Goal: Task Accomplishment & Management: Manage account settings

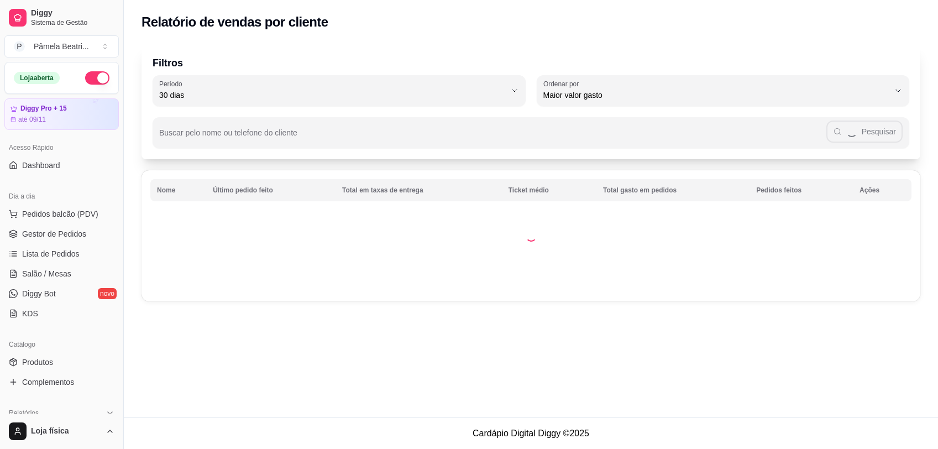
select select "30"
select select "HIGHEST_TOTAL_SPENT_WITH_ORDERS"
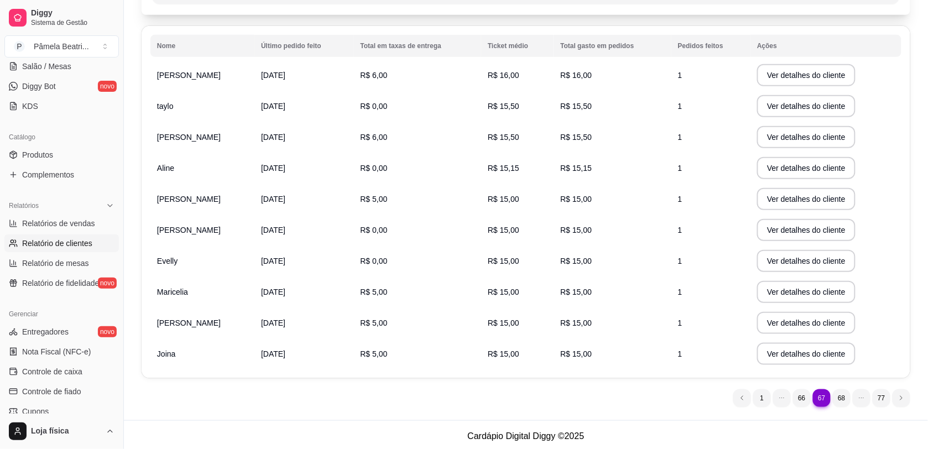
scroll to position [146, 0]
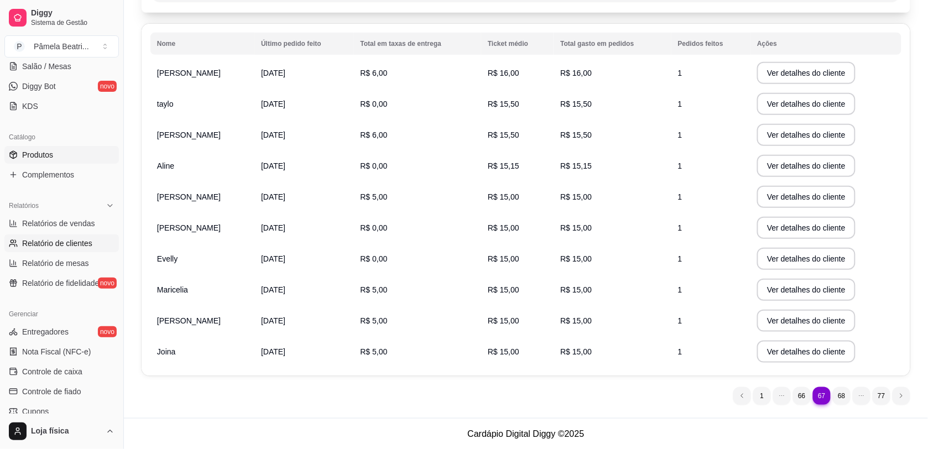
click at [98, 159] on link "Produtos" at bounding box center [61, 155] width 114 height 18
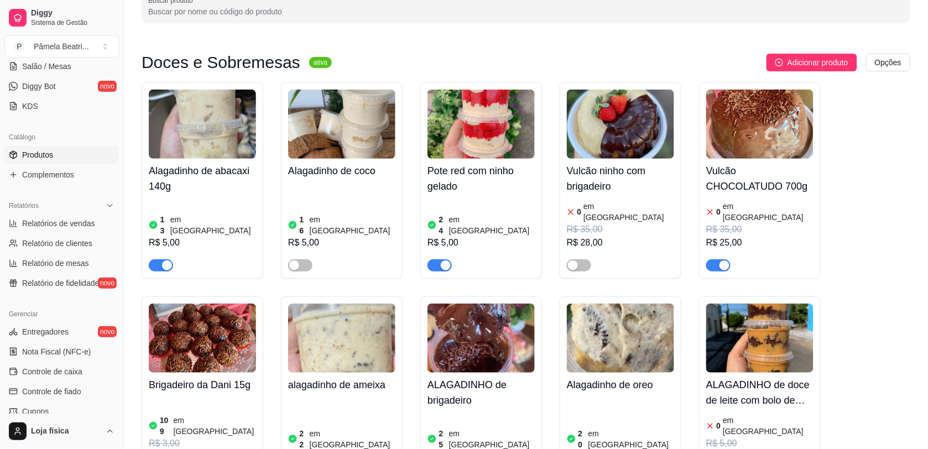
scroll to position [207, 0]
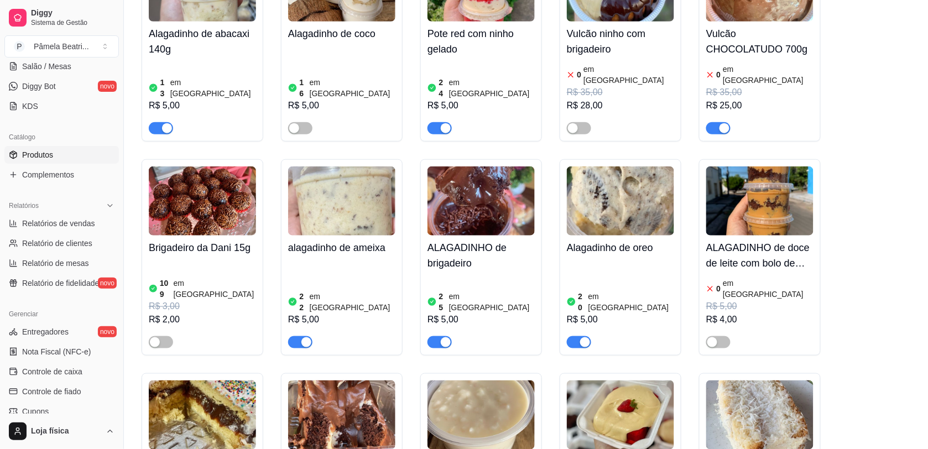
click at [716, 122] on span "button" at bounding box center [718, 128] width 24 height 12
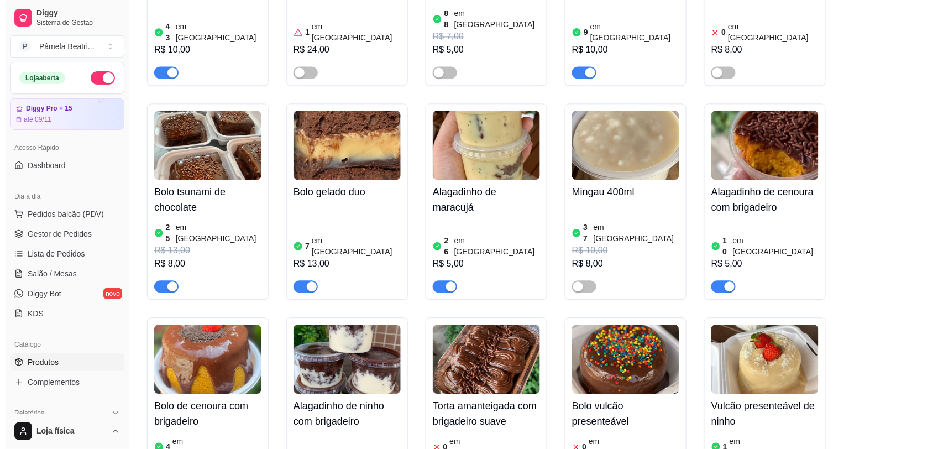
scroll to position [69, 0]
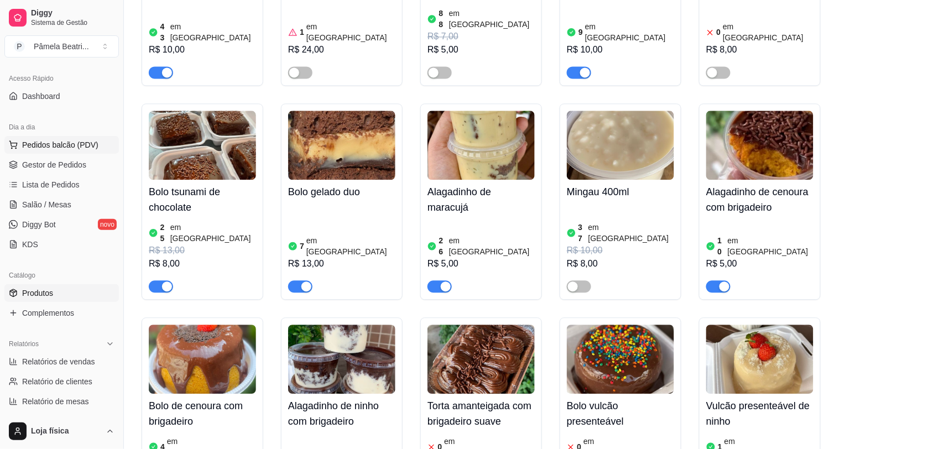
click at [58, 142] on span "Pedidos balcão (PDV)" at bounding box center [60, 144] width 76 height 11
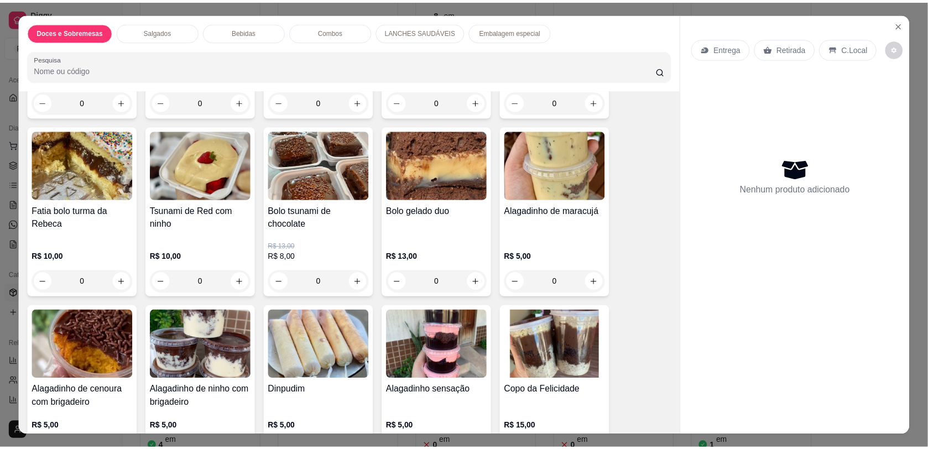
scroll to position [207, 0]
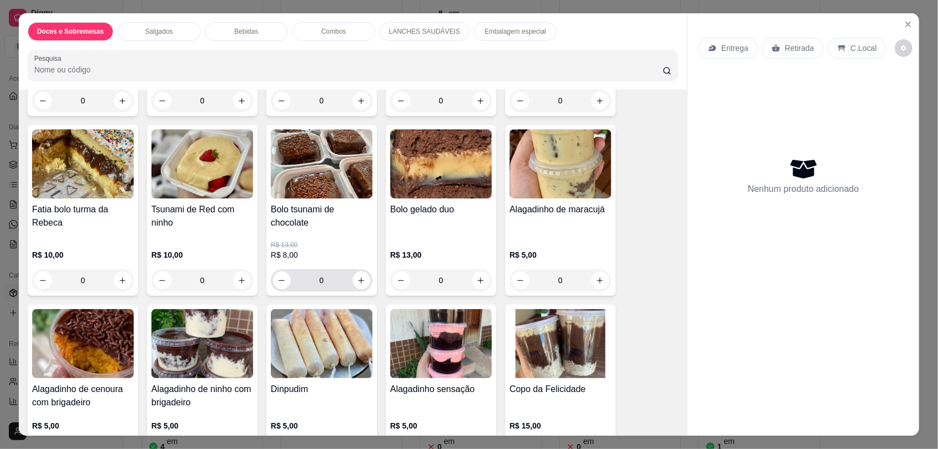
click at [360, 289] on div "0" at bounding box center [321, 280] width 97 height 22
click at [357, 282] on icon "increase-product-quantity" at bounding box center [361, 280] width 8 height 8
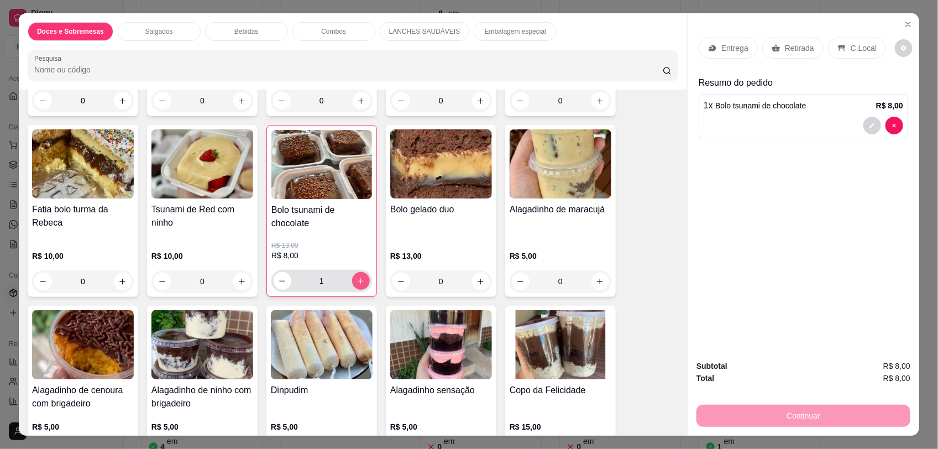
type input "1"
click at [786, 47] on p "Retirada" at bounding box center [799, 48] width 29 height 11
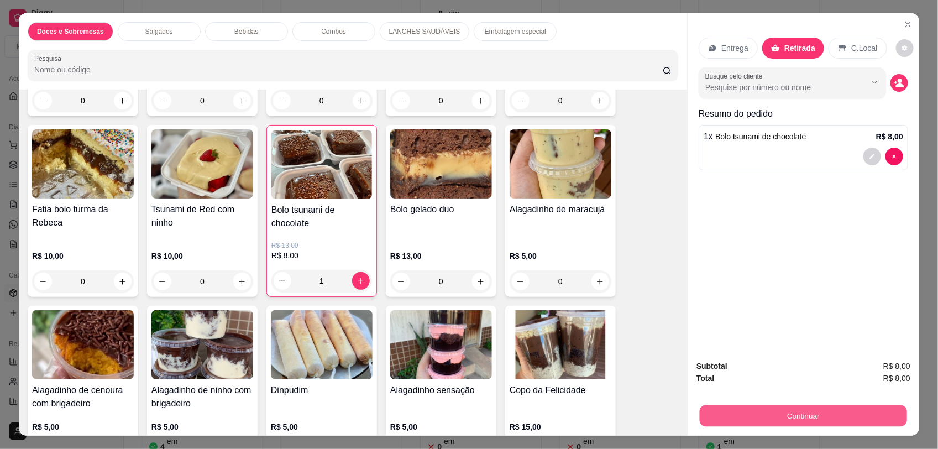
click at [847, 410] on button "Continuar" at bounding box center [803, 416] width 207 height 22
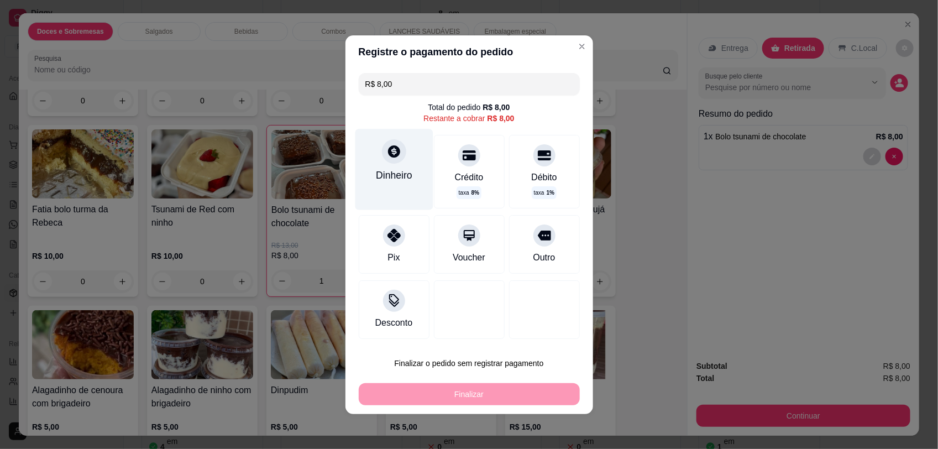
click at [389, 156] on icon at bounding box center [394, 151] width 12 height 12
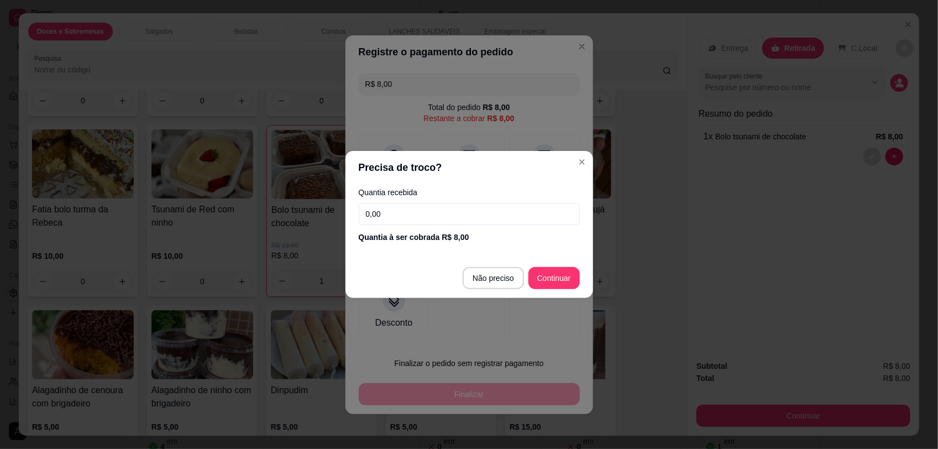
click at [432, 208] on input "0,00" at bounding box center [469, 214] width 221 height 22
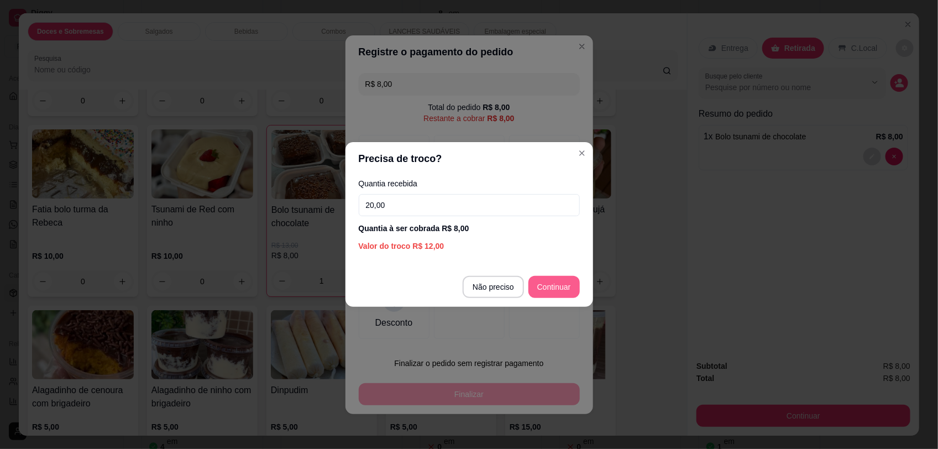
type input "20,00"
type input "R$ 0,00"
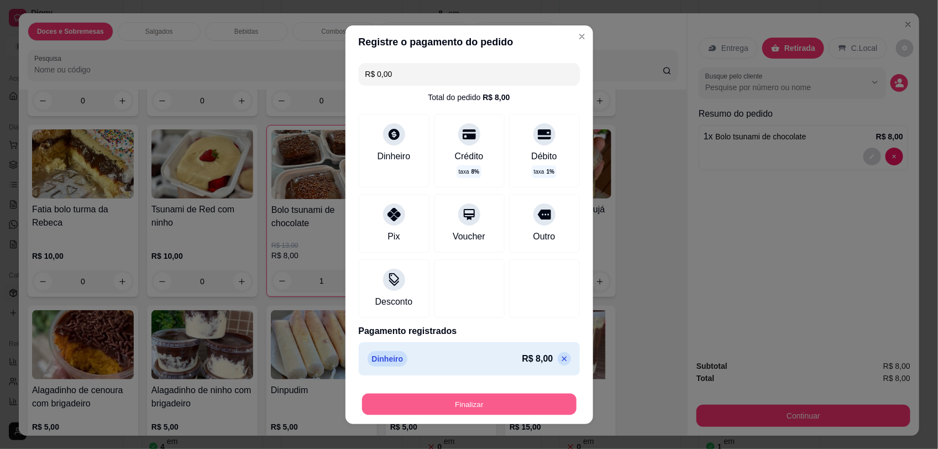
click at [532, 402] on button "Finalizar" at bounding box center [469, 404] width 214 height 22
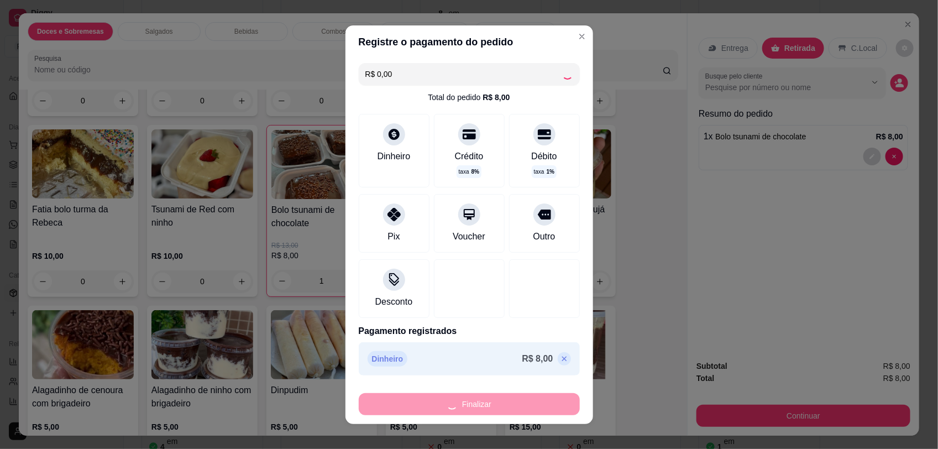
type input "0"
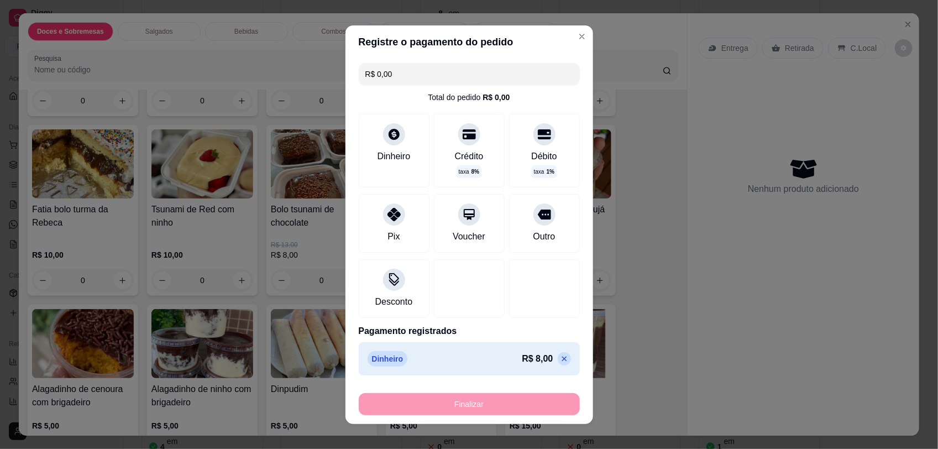
type input "-R$ 8,00"
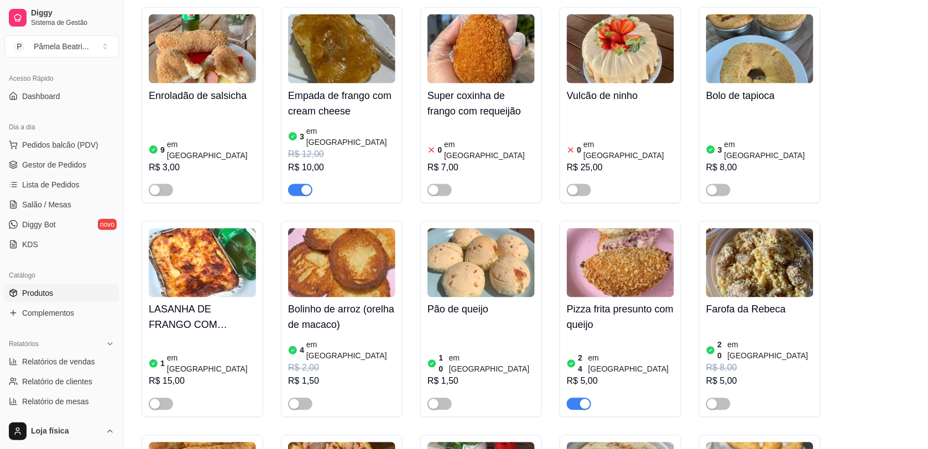
scroll to position [2690, 0]
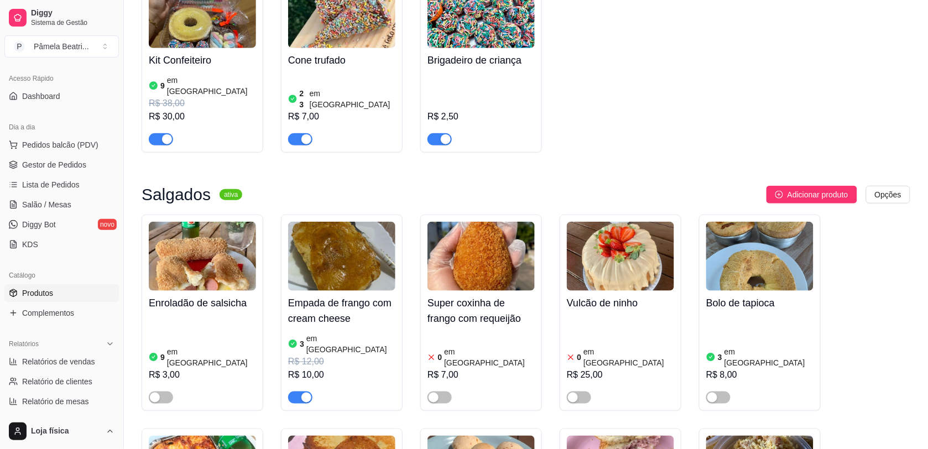
click at [438, 381] on div at bounding box center [480, 392] width 107 height 22
click at [433, 392] on div "button" at bounding box center [433, 397] width 10 height 10
click at [493, 222] on img at bounding box center [480, 256] width 107 height 69
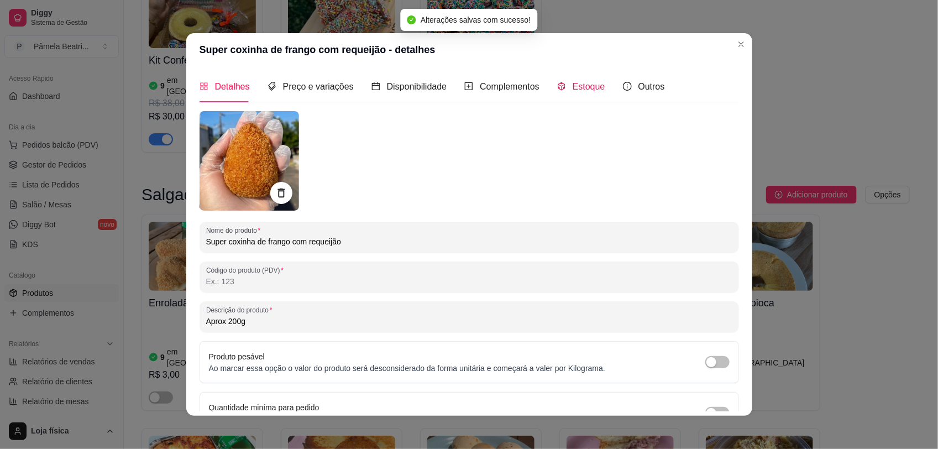
click at [573, 83] on span "Estoque" at bounding box center [589, 86] width 33 height 9
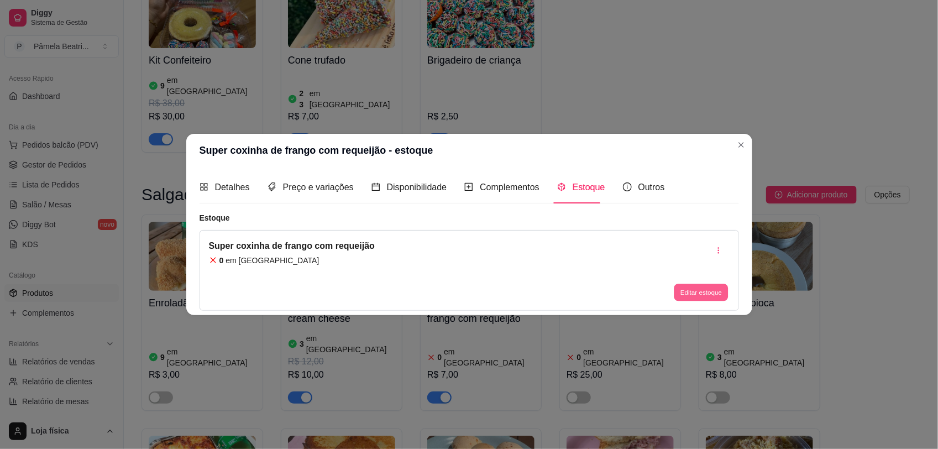
click at [696, 291] on button "Editar estoque" at bounding box center [701, 292] width 54 height 17
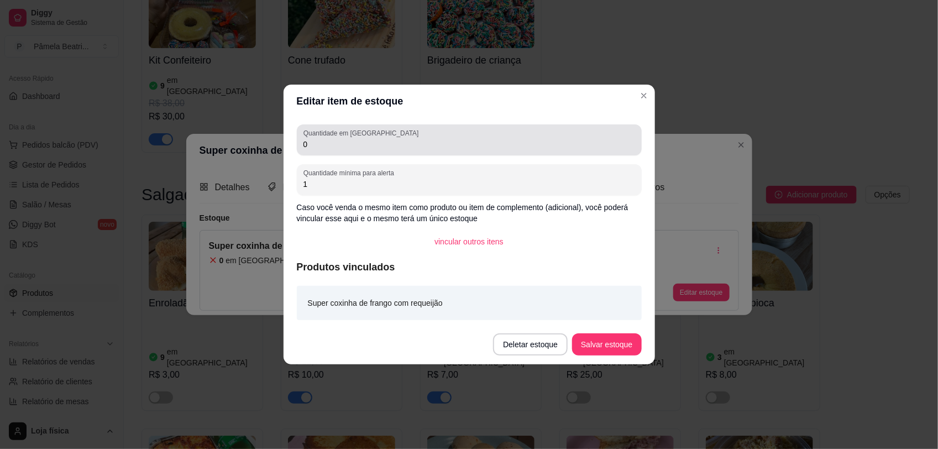
click at [449, 133] on div "0" at bounding box center [469, 140] width 332 height 22
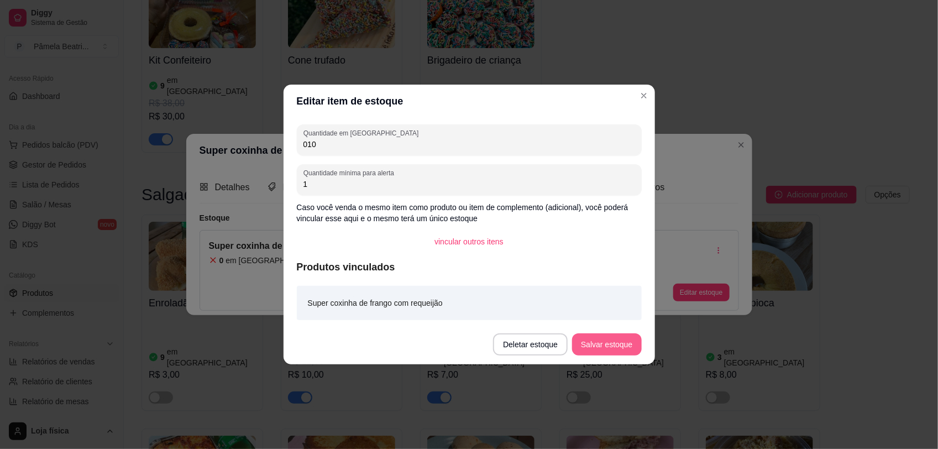
type input "010"
click at [606, 342] on button "Salvar estoque" at bounding box center [606, 345] width 67 height 22
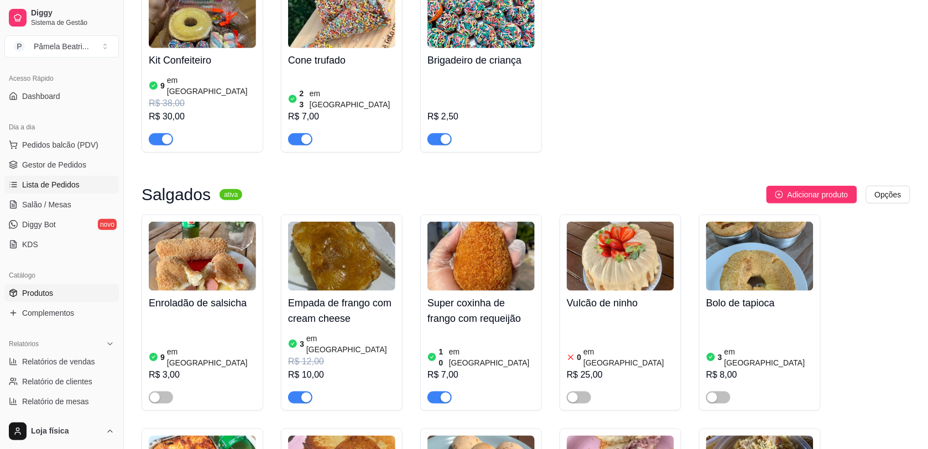
click at [56, 184] on span "Lista de Pedidos" at bounding box center [50, 184] width 57 height 11
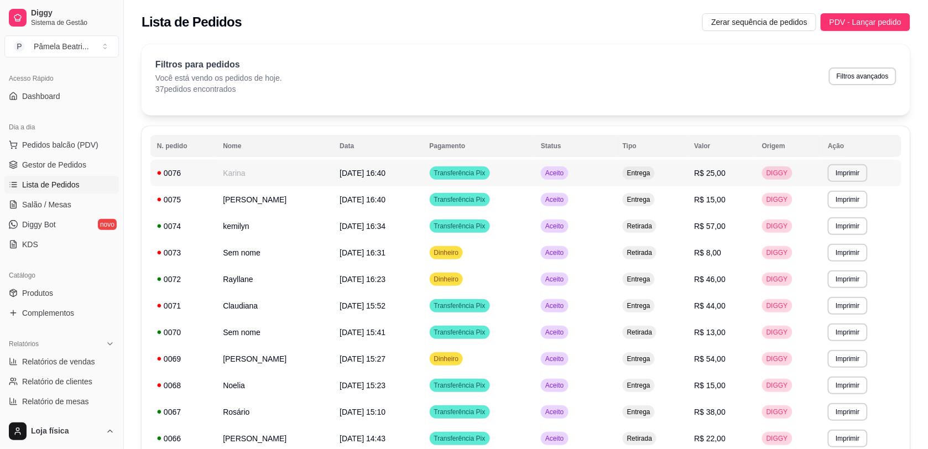
click at [422, 169] on td "[DATE] 16:40" at bounding box center [378, 173] width 90 height 27
click at [616, 225] on td "Aceito" at bounding box center [575, 226] width 82 height 27
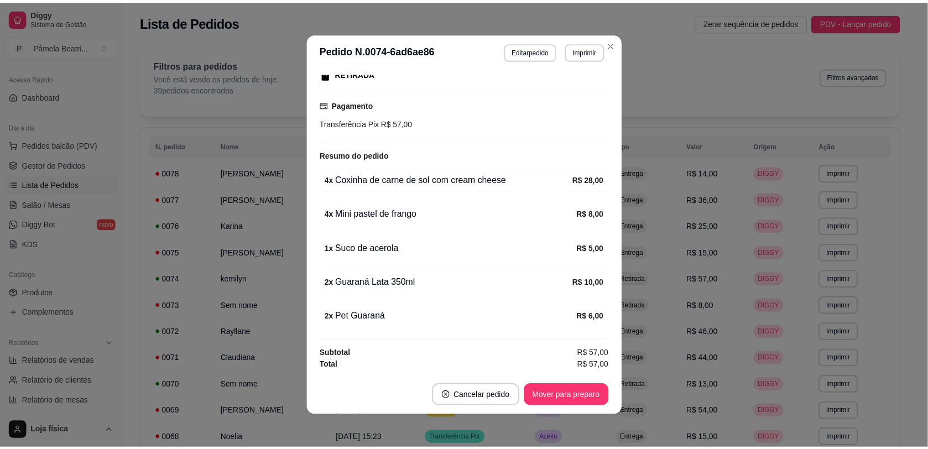
scroll to position [69, 0]
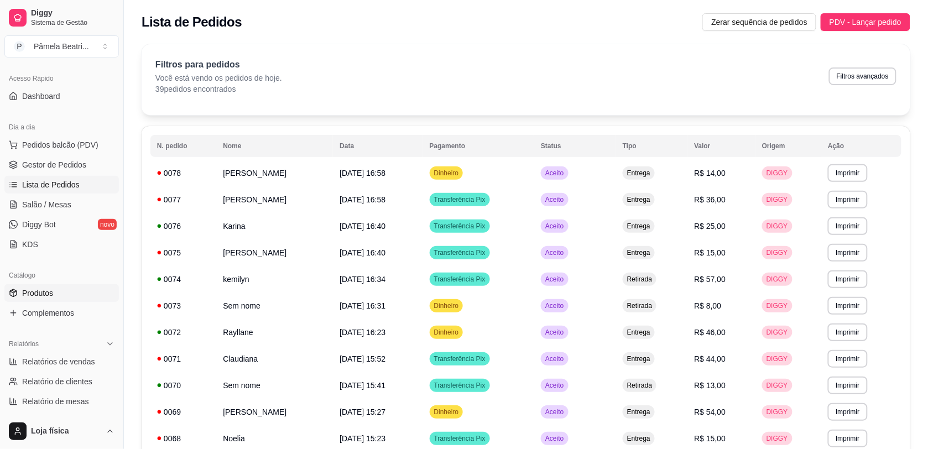
click at [51, 286] on link "Produtos" at bounding box center [61, 293] width 114 height 18
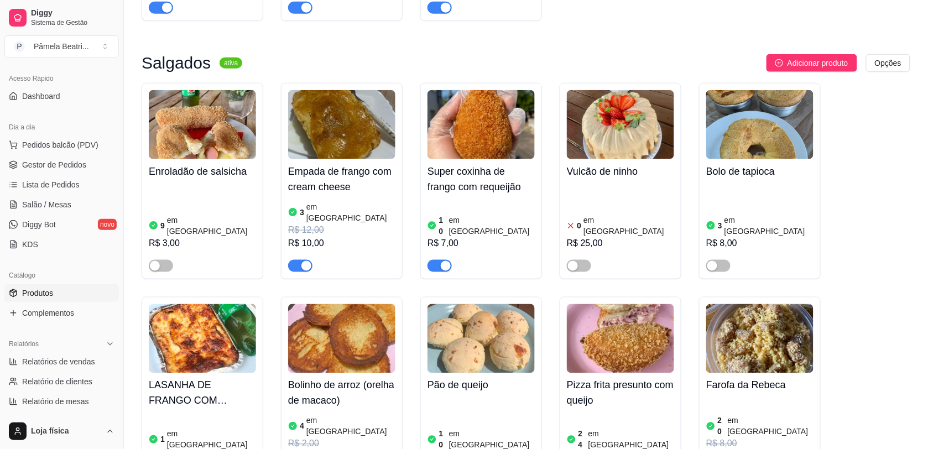
scroll to position [2971, 0]
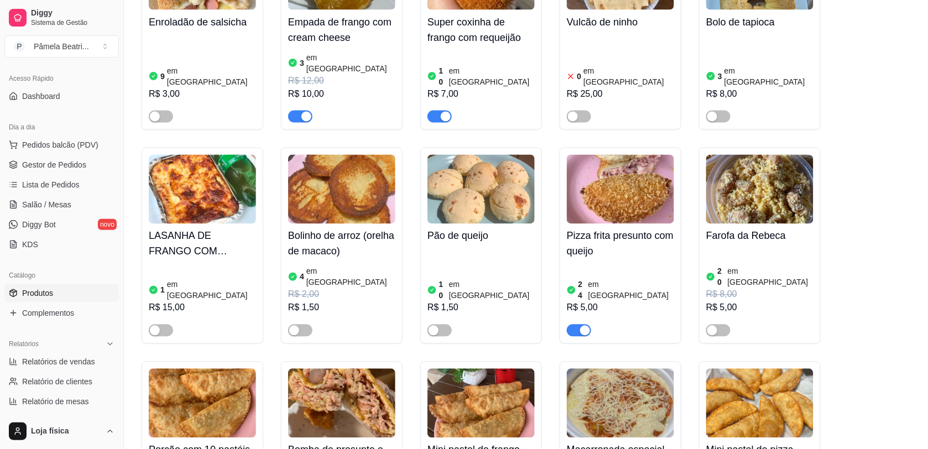
click at [49, 180] on span "Lista de Pedidos" at bounding box center [50, 184] width 57 height 11
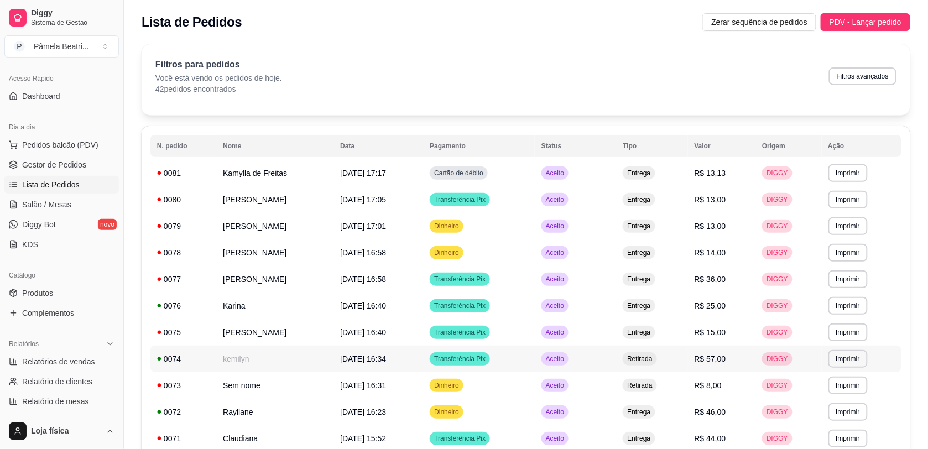
click at [253, 360] on td "kemilyn" at bounding box center [274, 358] width 117 height 27
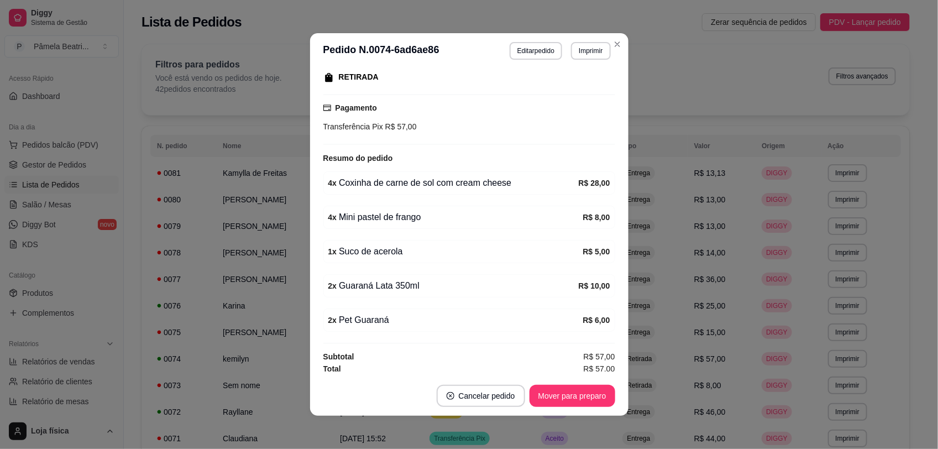
scroll to position [187, 0]
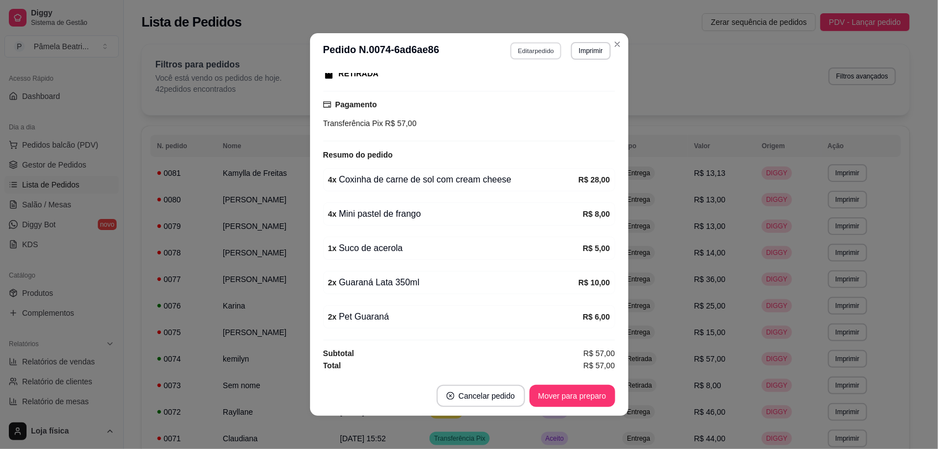
click at [534, 43] on button "Editar pedido" at bounding box center [535, 50] width 51 height 17
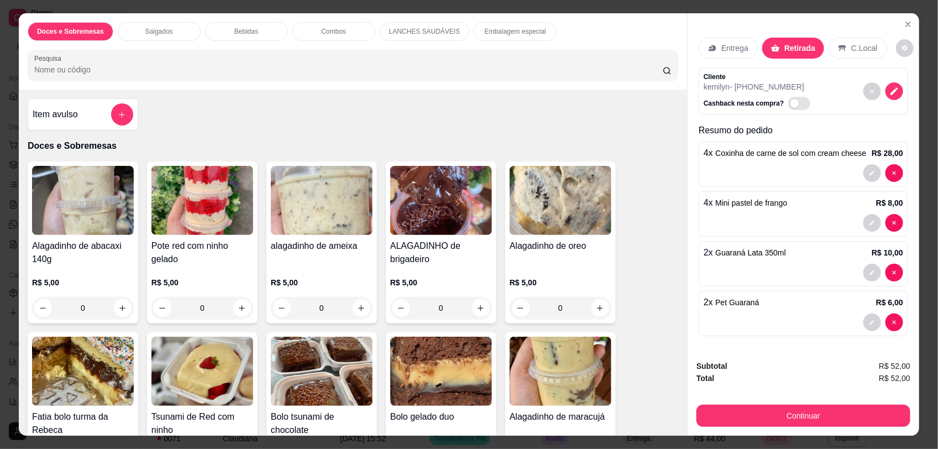
type input "0"
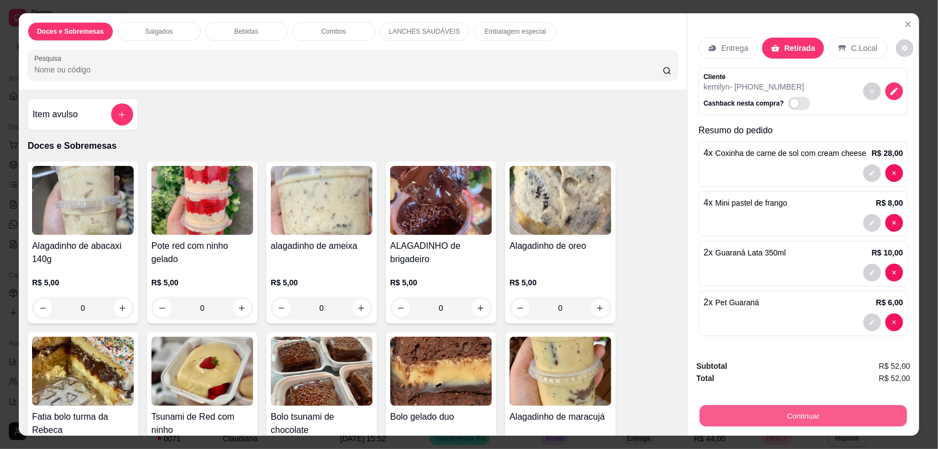
click at [819, 410] on button "Continuar" at bounding box center [803, 416] width 207 height 22
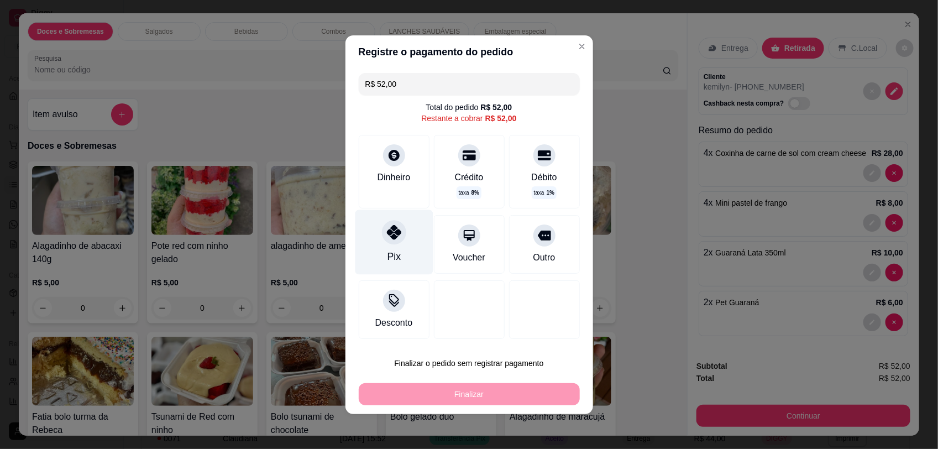
click at [401, 235] on div "Pix" at bounding box center [394, 242] width 78 height 65
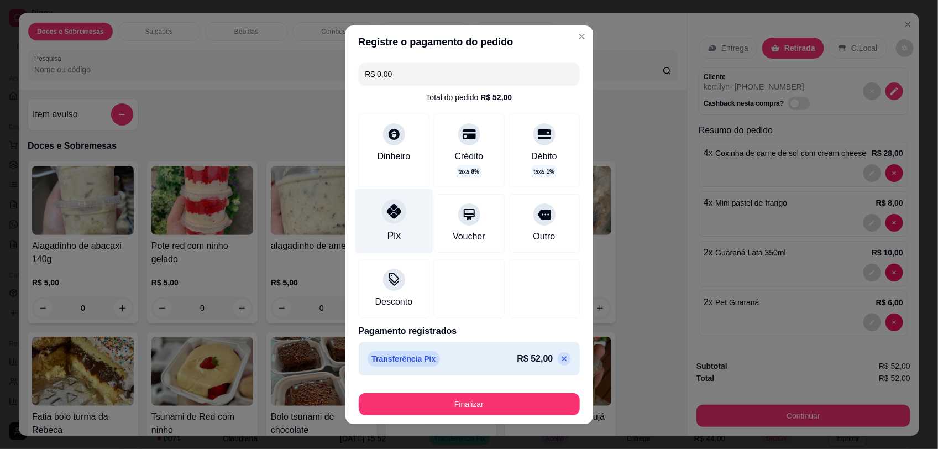
type input "R$ 0,00"
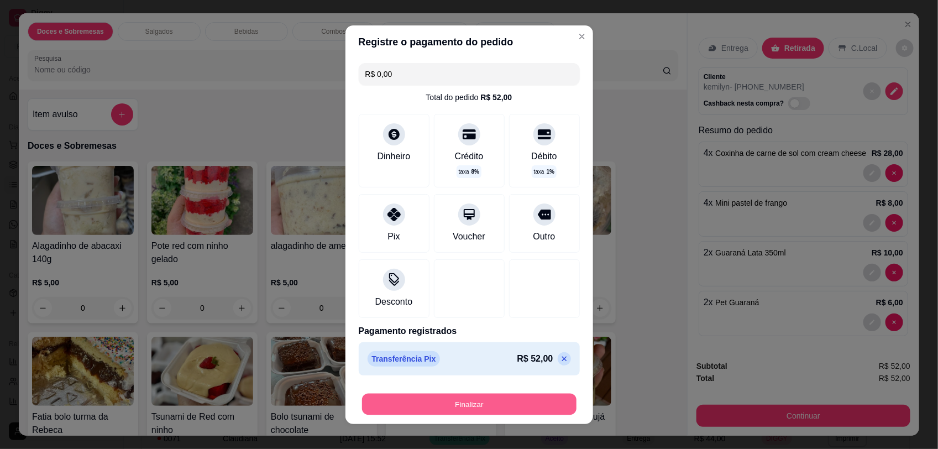
click at [430, 399] on button "Finalizar" at bounding box center [469, 404] width 214 height 22
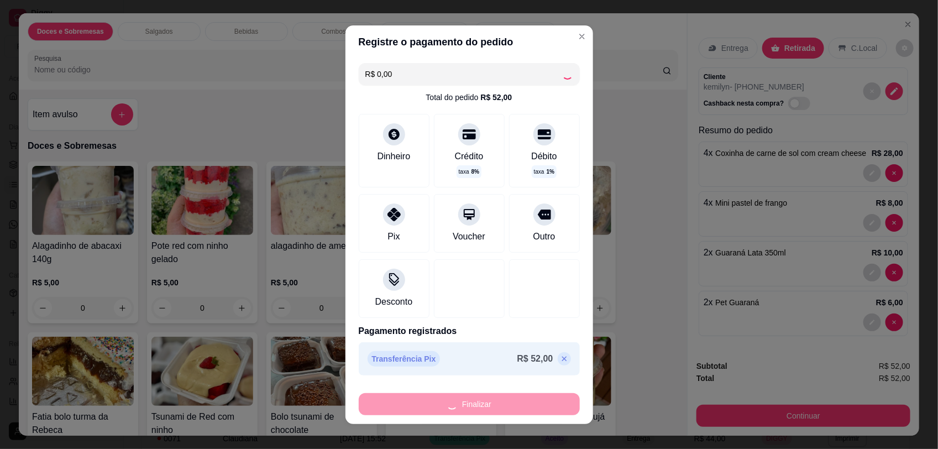
type input "0"
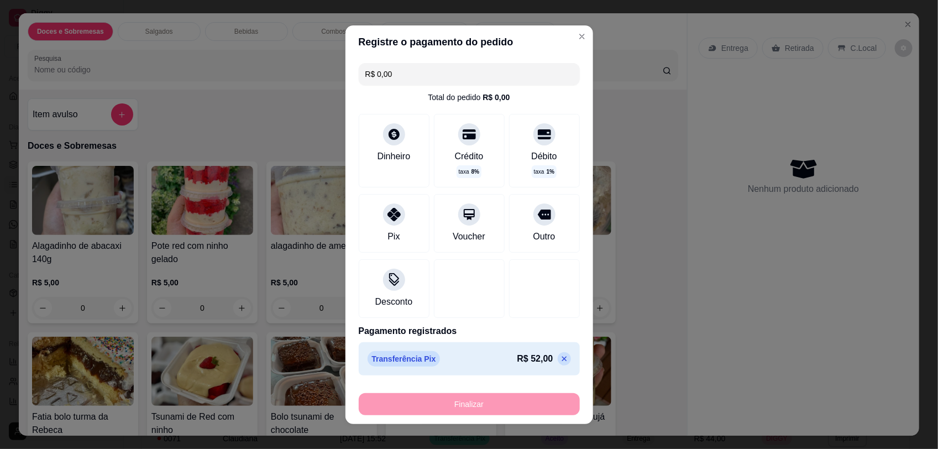
type input "-R$ 52,00"
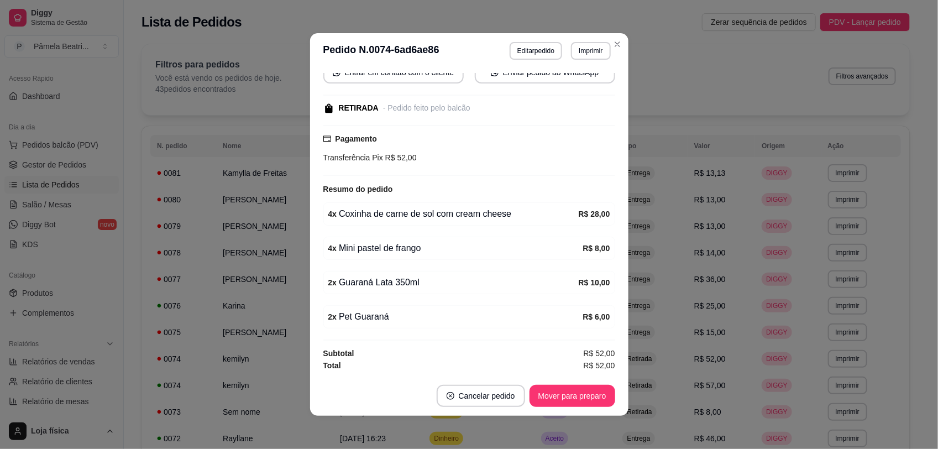
scroll to position [143, 0]
click at [619, 33] on header "**********" at bounding box center [469, 50] width 318 height 35
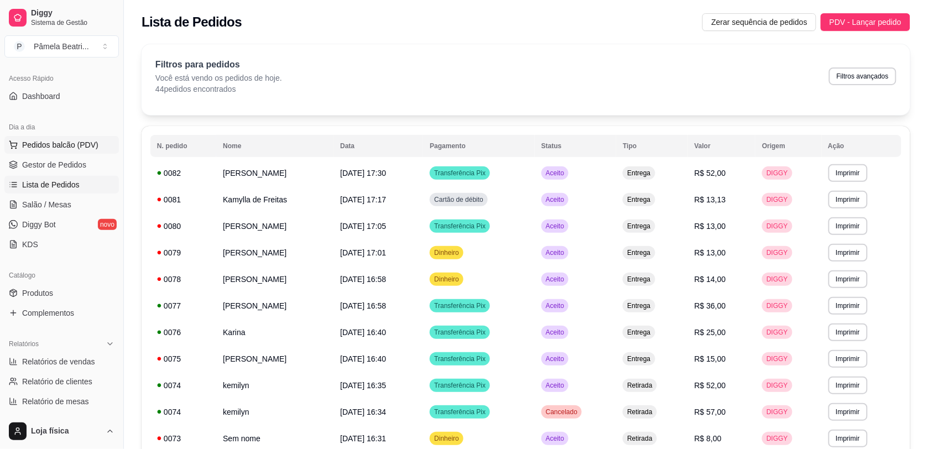
click at [48, 150] on span "Pedidos balcão (PDV)" at bounding box center [60, 144] width 76 height 11
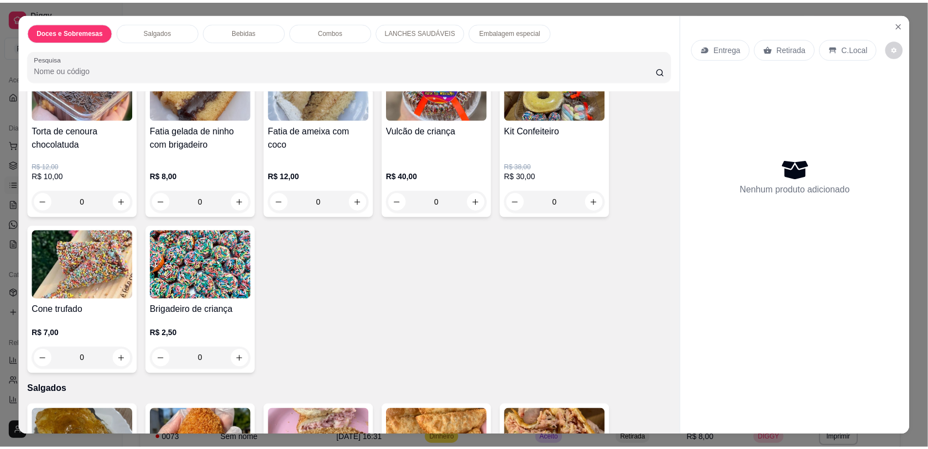
scroll to position [760, 0]
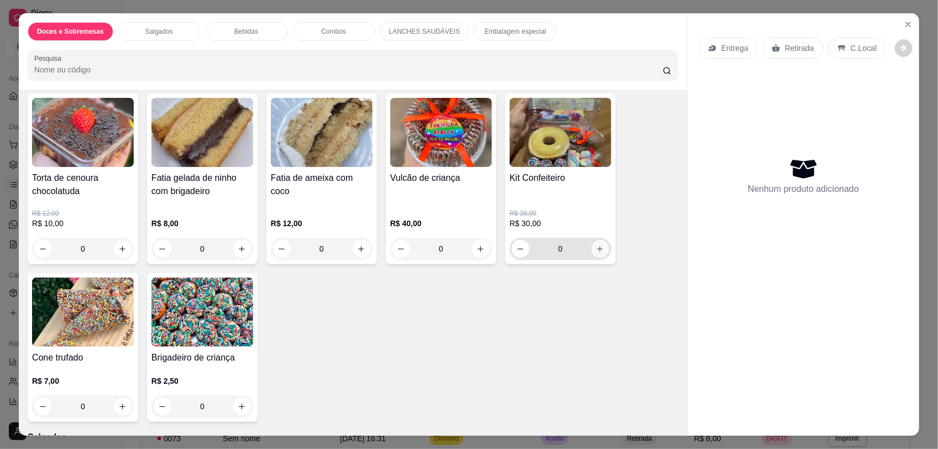
click at [596, 245] on icon "increase-product-quantity" at bounding box center [600, 249] width 8 height 8
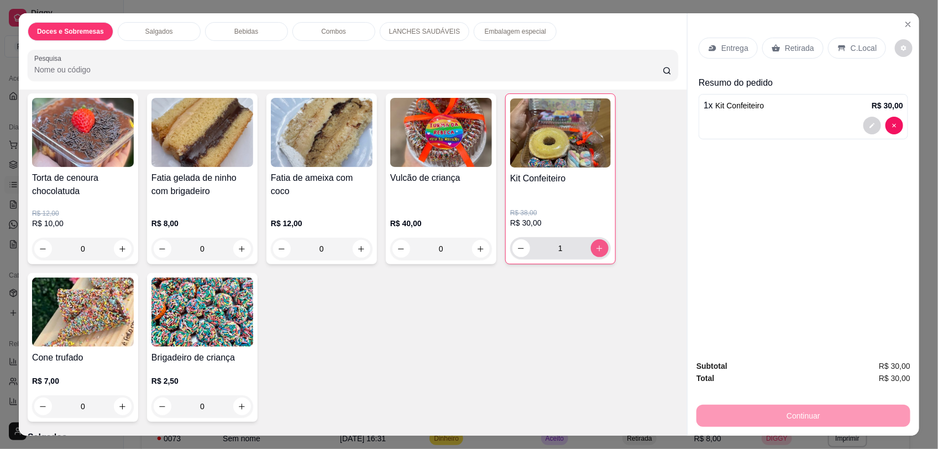
type input "1"
click at [788, 42] on div "Retirada" at bounding box center [792, 48] width 61 height 21
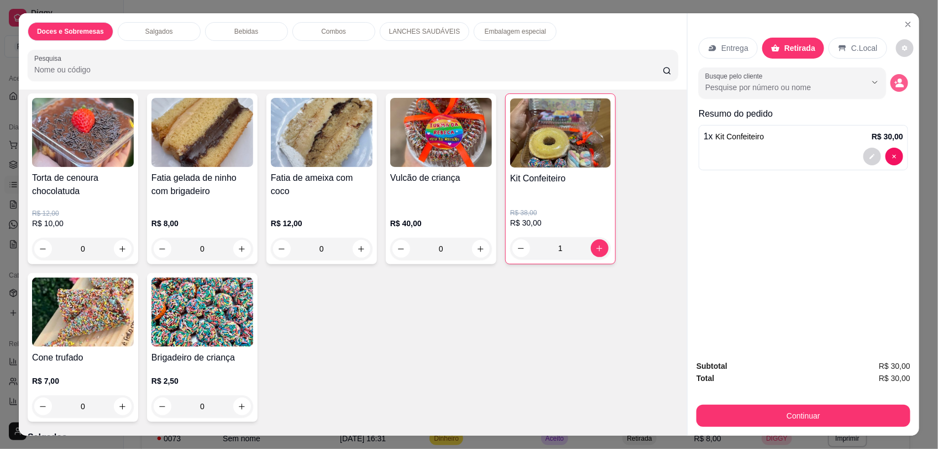
click at [894, 80] on icon "decrease-product-quantity" at bounding box center [899, 83] width 10 height 10
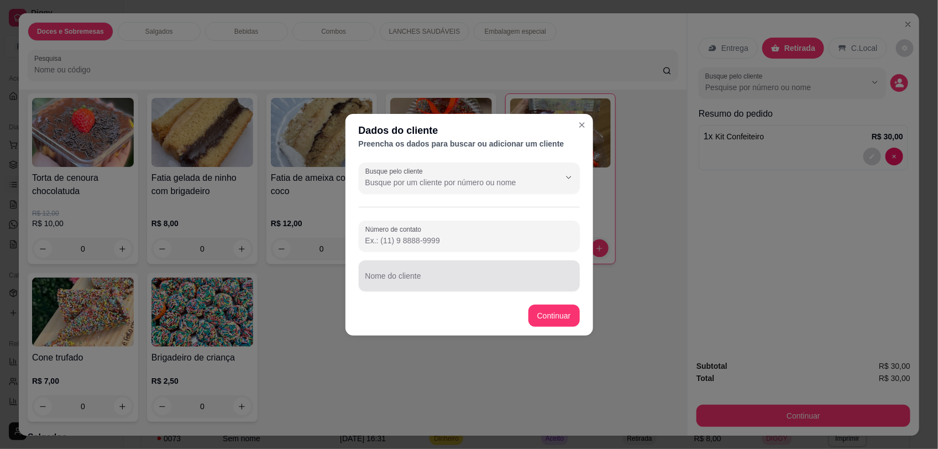
click at [495, 266] on div at bounding box center [469, 276] width 208 height 22
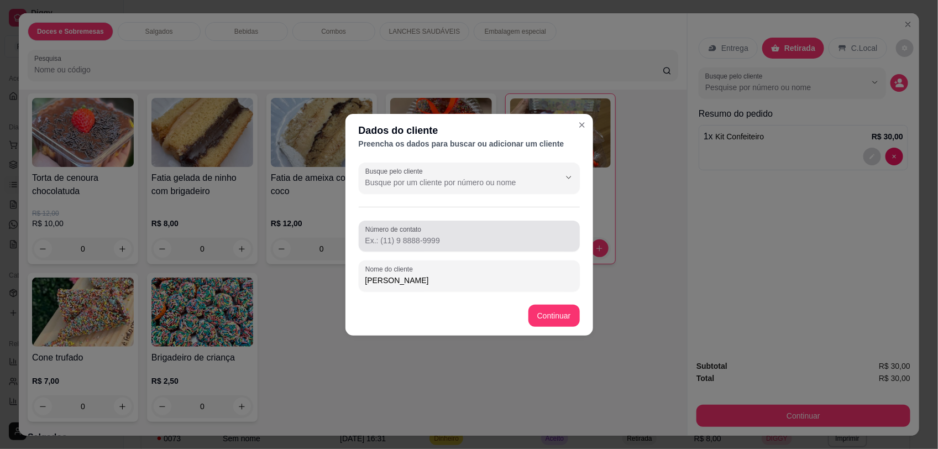
type input "[PERSON_NAME]"
click at [476, 242] on input "Número de contato" at bounding box center [469, 240] width 208 height 11
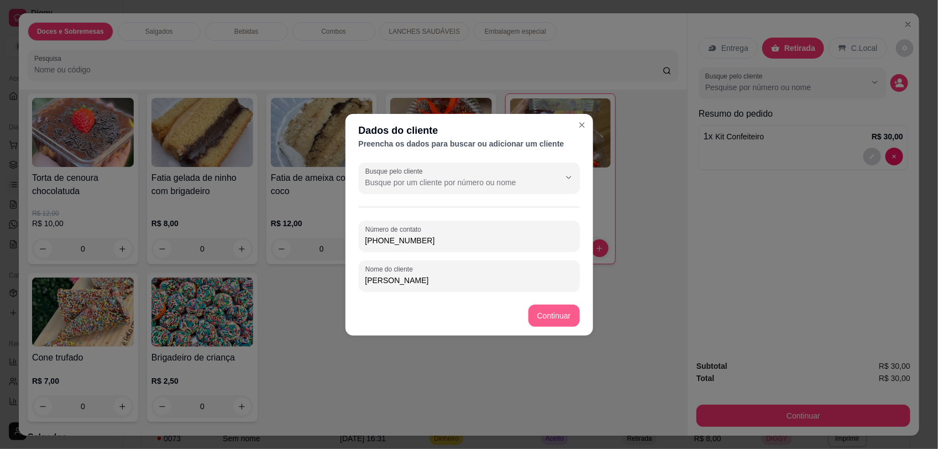
type input "[PHONE_NUMBER]"
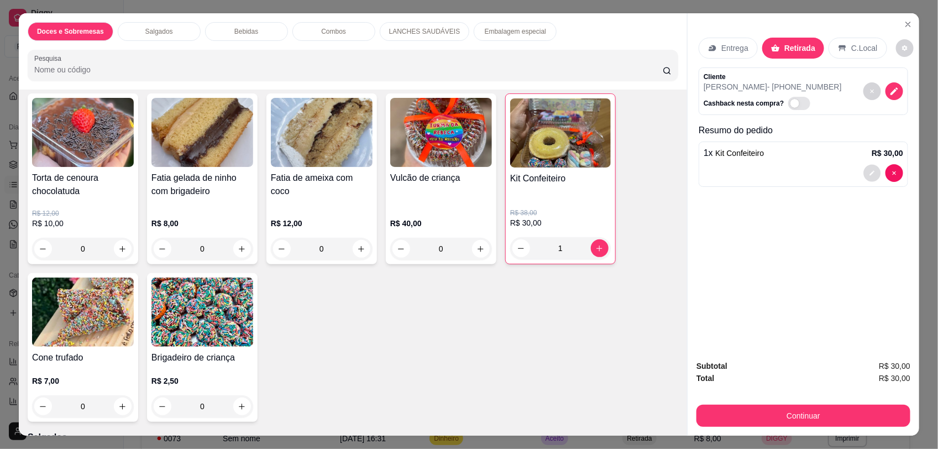
click at [869, 172] on icon "decrease-product-quantity" at bounding box center [872, 173] width 7 height 7
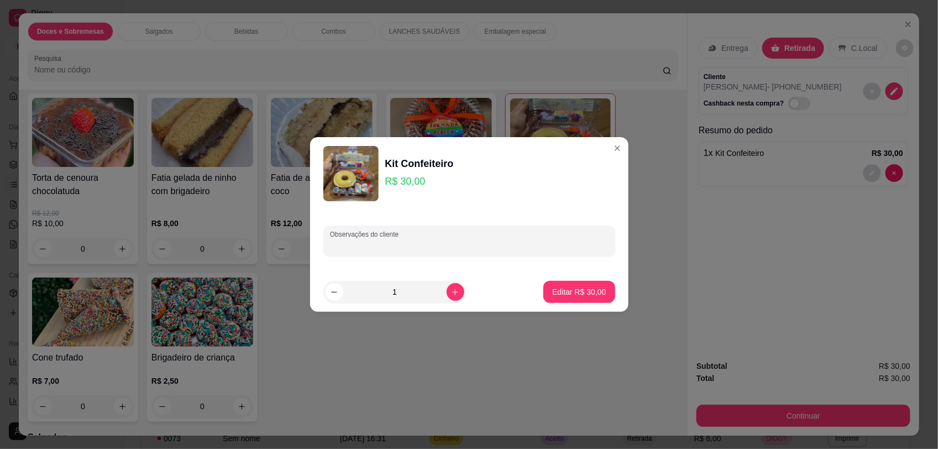
click at [407, 242] on input "Observações do cliente" at bounding box center [469, 245] width 279 height 11
type input "vem buscar amanha pagoo"
click at [570, 288] on p "Editar R$ 30,00" at bounding box center [579, 291] width 54 height 11
type input "0"
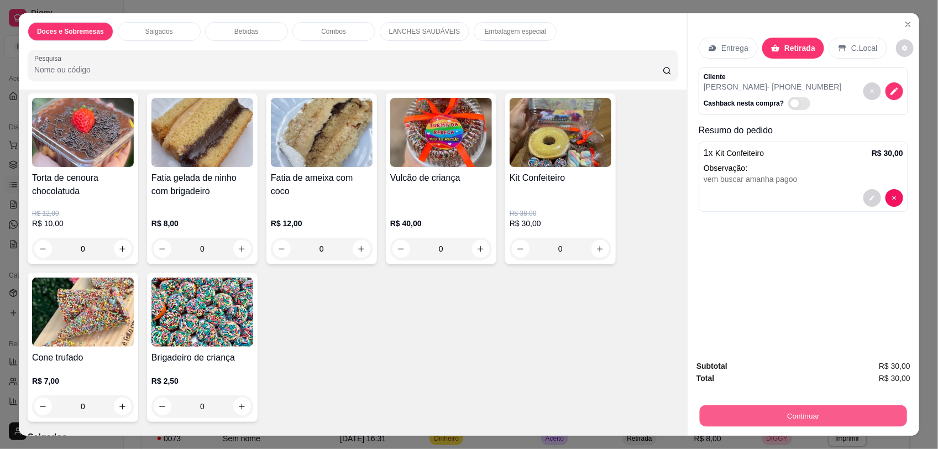
click at [821, 415] on button "Continuar" at bounding box center [803, 416] width 207 height 22
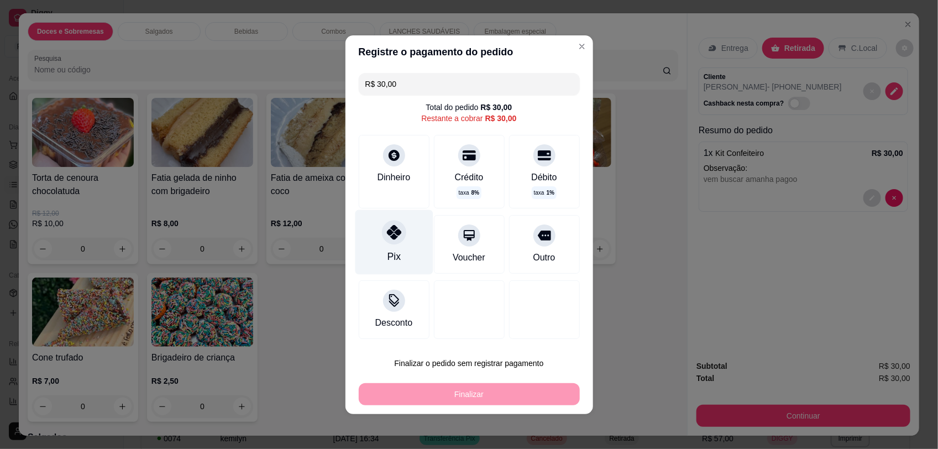
click at [386, 229] on icon at bounding box center [393, 232] width 14 height 14
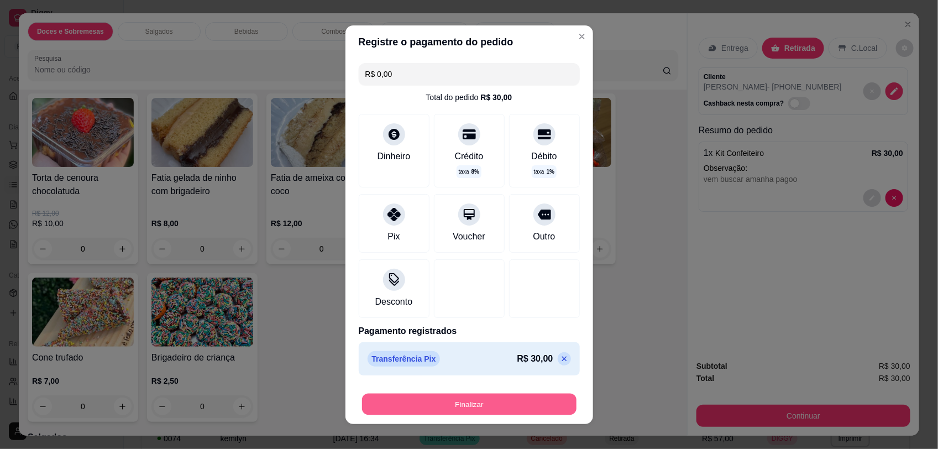
click at [462, 401] on button "Finalizar" at bounding box center [469, 404] width 214 height 22
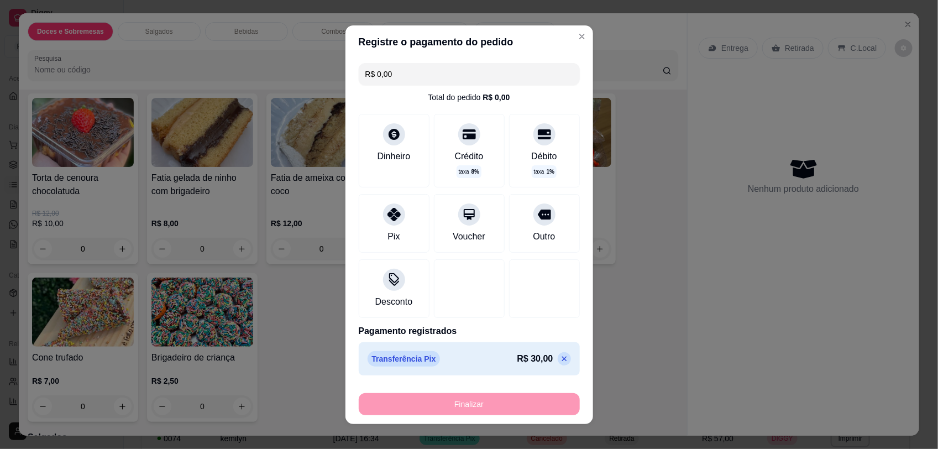
type input "-R$ 30,00"
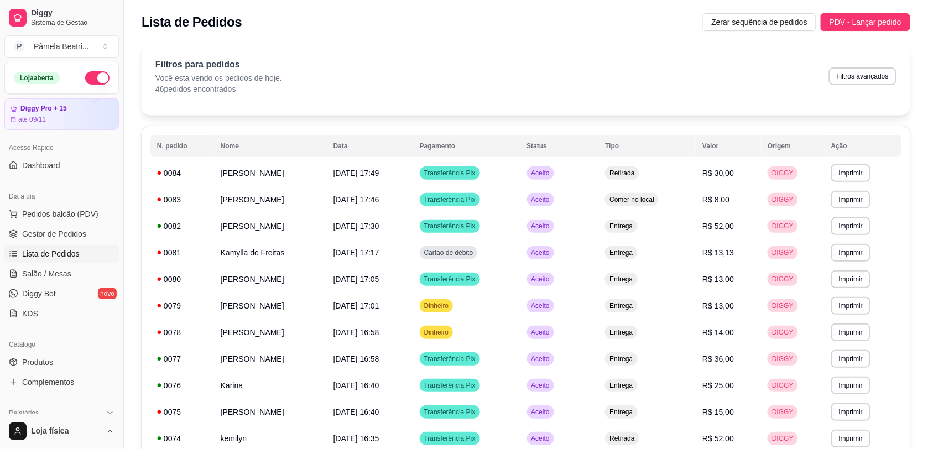
click at [88, 79] on button "button" at bounding box center [97, 77] width 24 height 13
click at [67, 167] on link "Dashboard" at bounding box center [61, 165] width 114 height 18
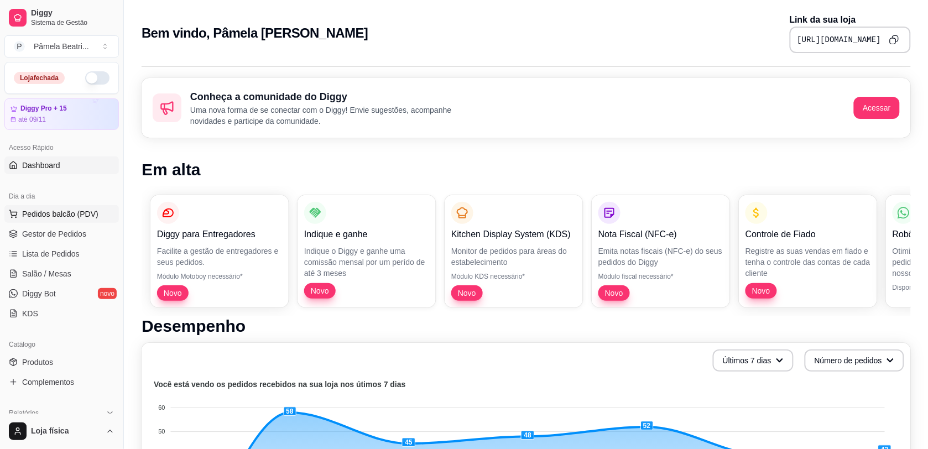
click at [87, 208] on button "Pedidos balcão (PDV)" at bounding box center [61, 214] width 114 height 18
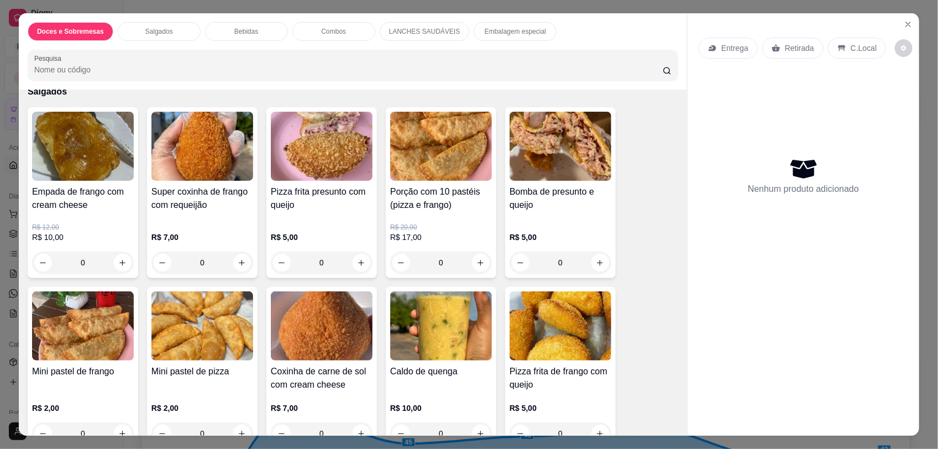
scroll to position [1036, 0]
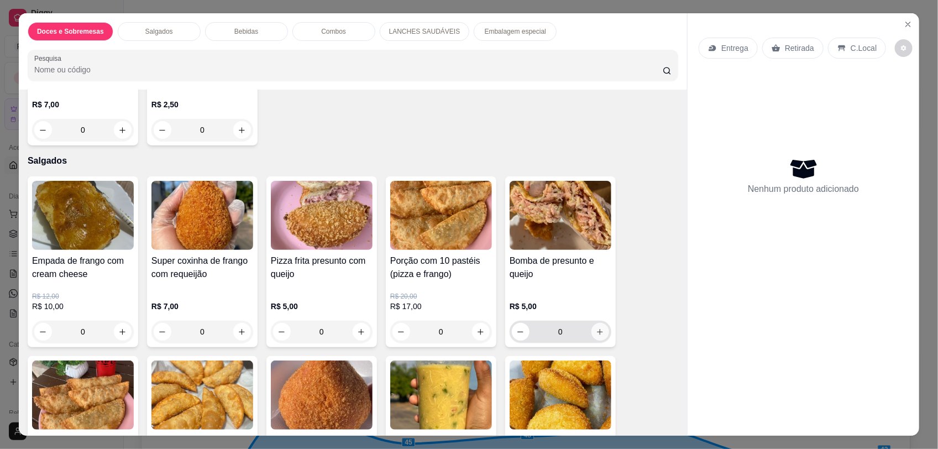
click at [595, 324] on button "increase-product-quantity" at bounding box center [600, 332] width 18 height 18
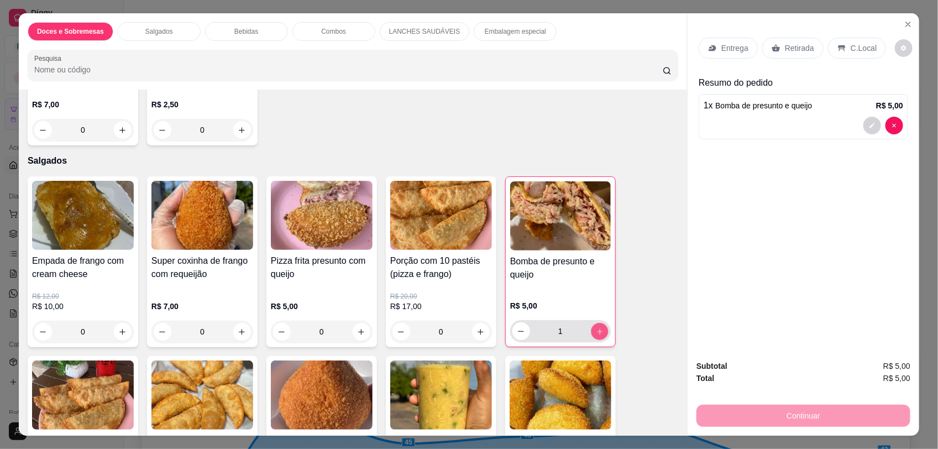
click at [595, 324] on button "increase-product-quantity" at bounding box center [599, 331] width 17 height 17
type input "2"
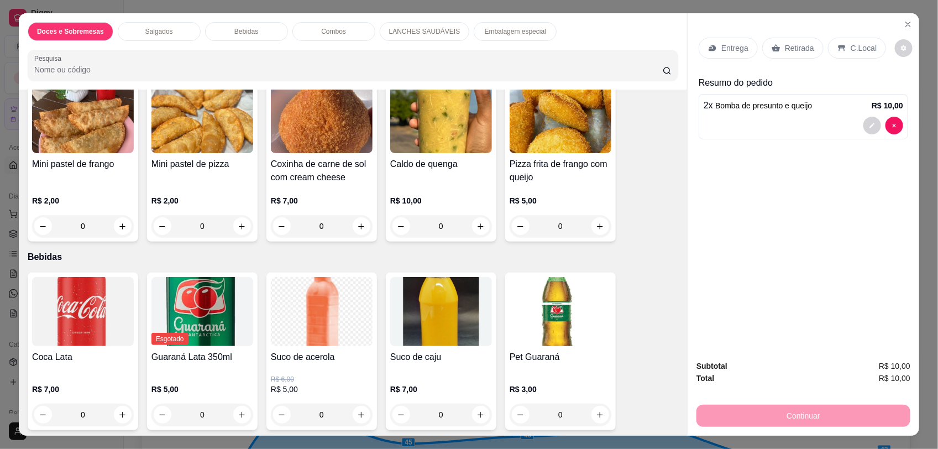
scroll to position [1451, 0]
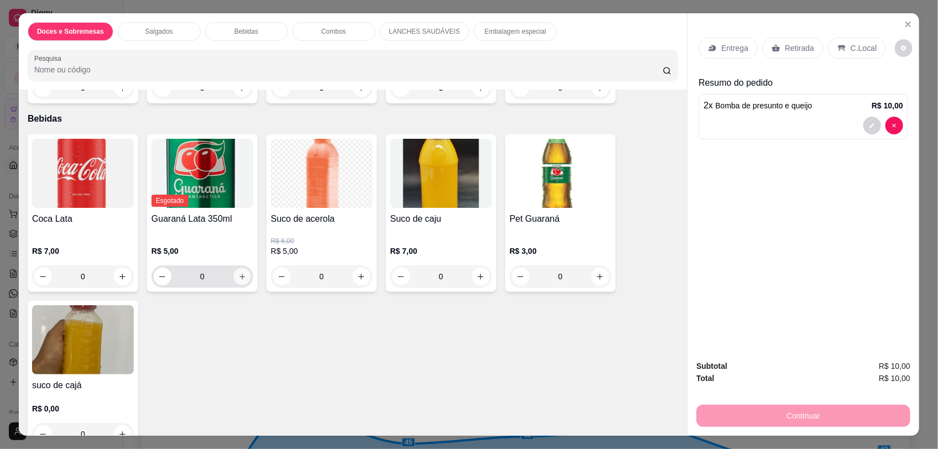
click at [238, 269] on button "increase-product-quantity" at bounding box center [241, 276] width 17 height 17
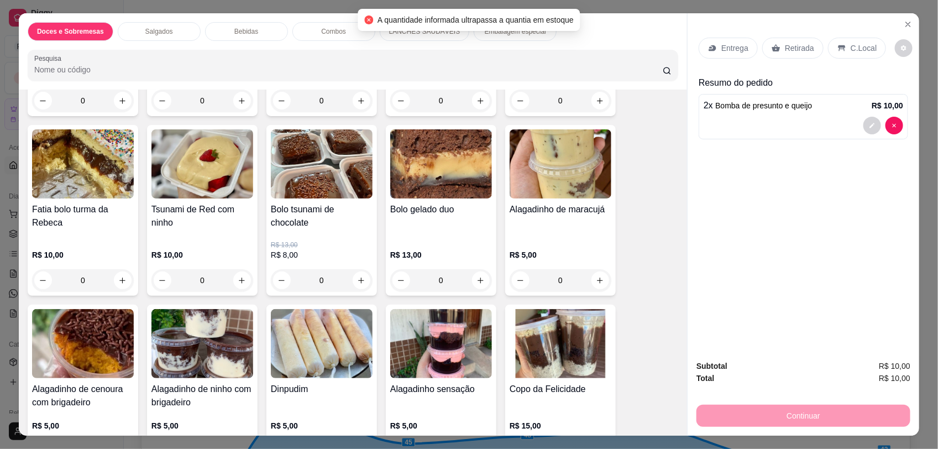
scroll to position [0, 0]
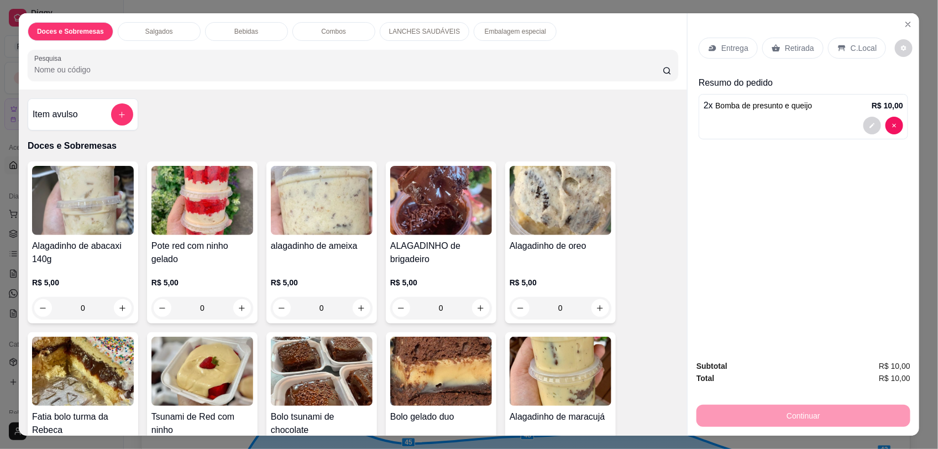
drag, startPoint x: -3, startPoint y: 187, endPoint x: 128, endPoint y: 101, distance: 156.8
click at [111, 112] on button "add-separate-item" at bounding box center [122, 114] width 22 height 22
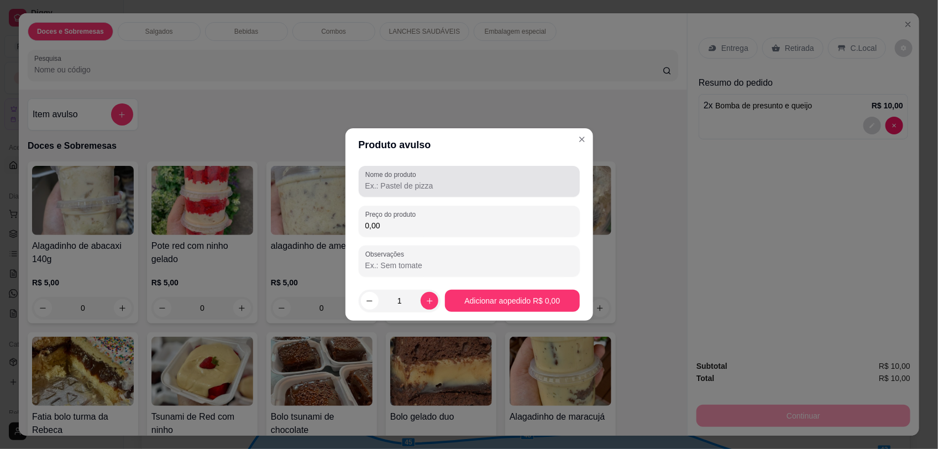
click at [411, 186] on input "Nome do produto" at bounding box center [469, 185] width 208 height 11
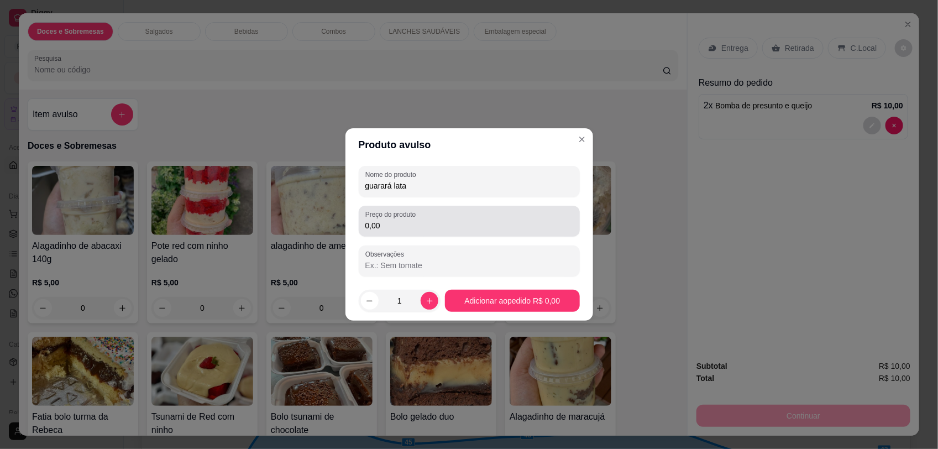
type input "guarará lata"
click at [428, 214] on div "0,00" at bounding box center [469, 221] width 208 height 22
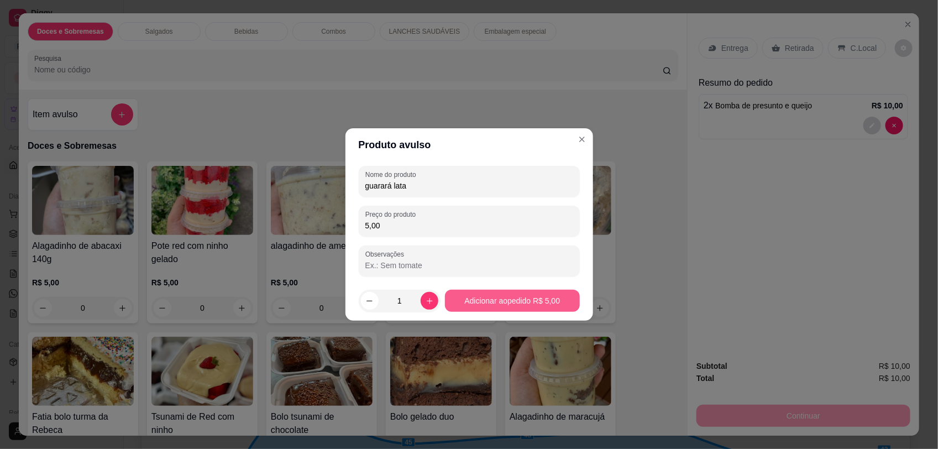
type input "5,00"
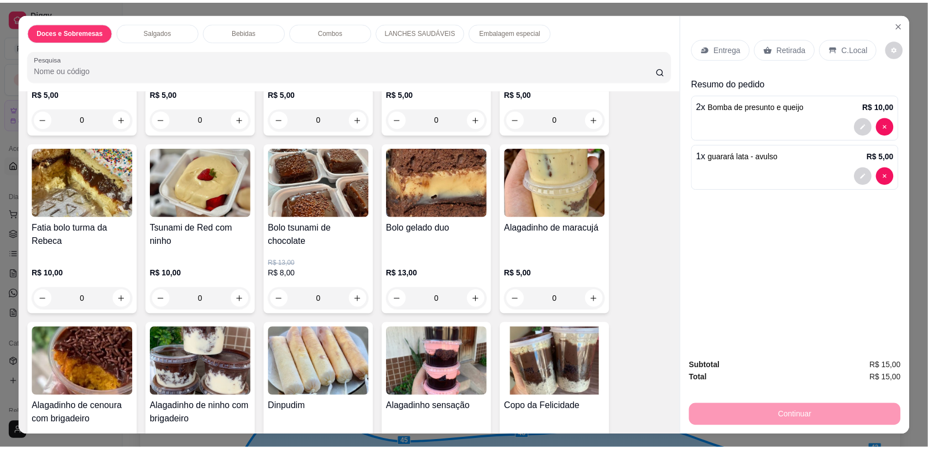
scroll to position [138, 0]
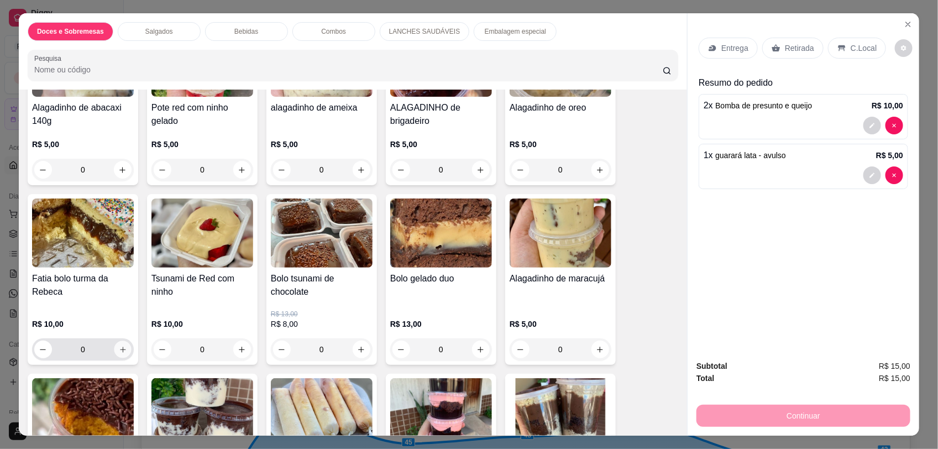
click at [119, 353] on icon "increase-product-quantity" at bounding box center [123, 349] width 8 height 8
type input "1"
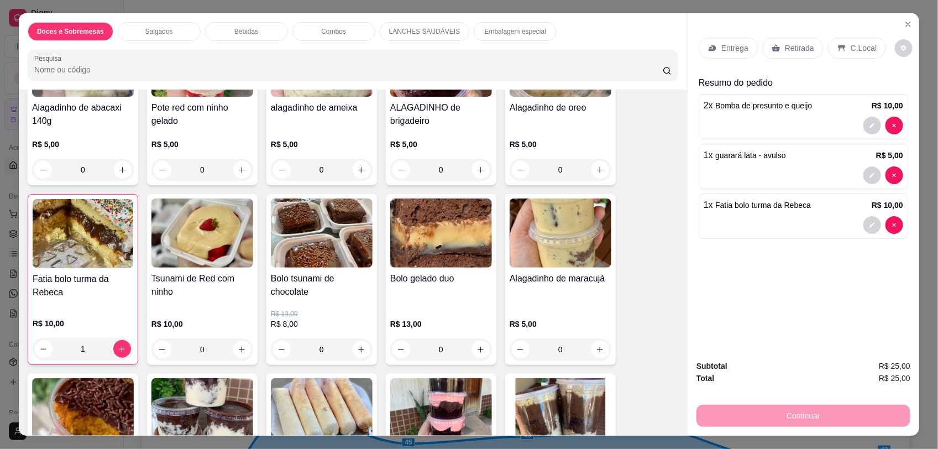
click at [787, 47] on p "Retirada" at bounding box center [799, 48] width 29 height 11
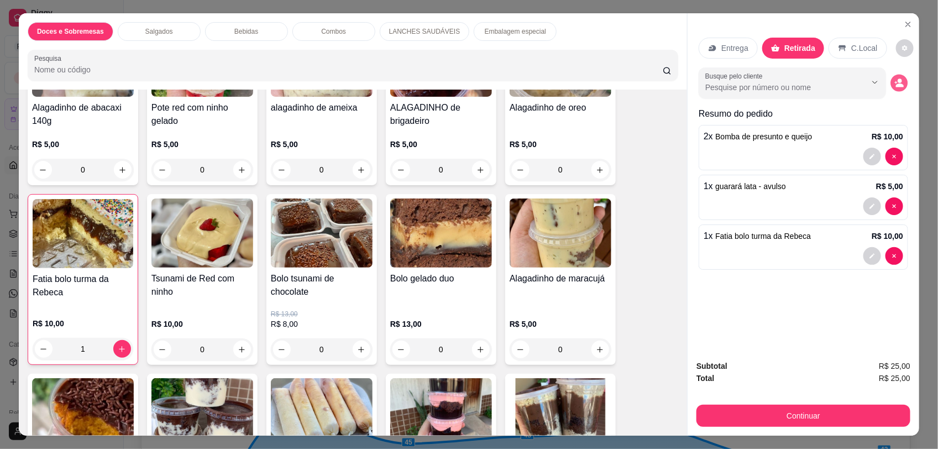
click at [898, 81] on circle "decrease-product-quantity" at bounding box center [900, 81] width 4 height 4
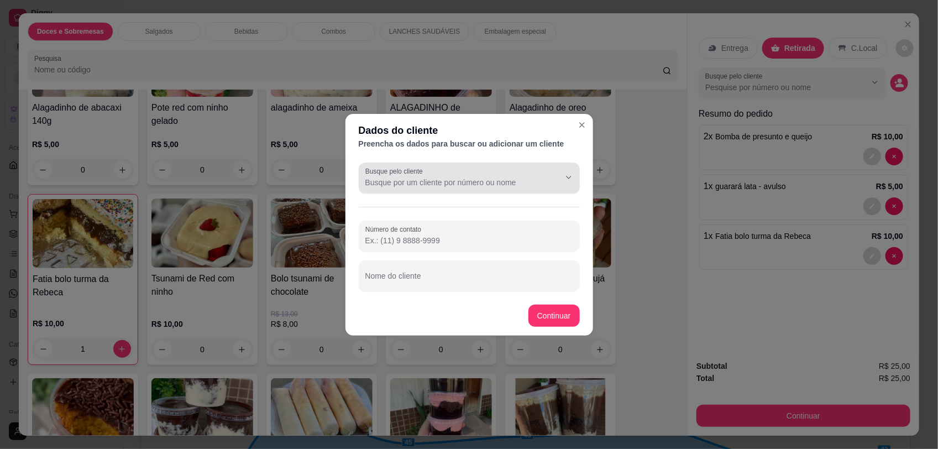
click at [435, 175] on div at bounding box center [469, 178] width 208 height 22
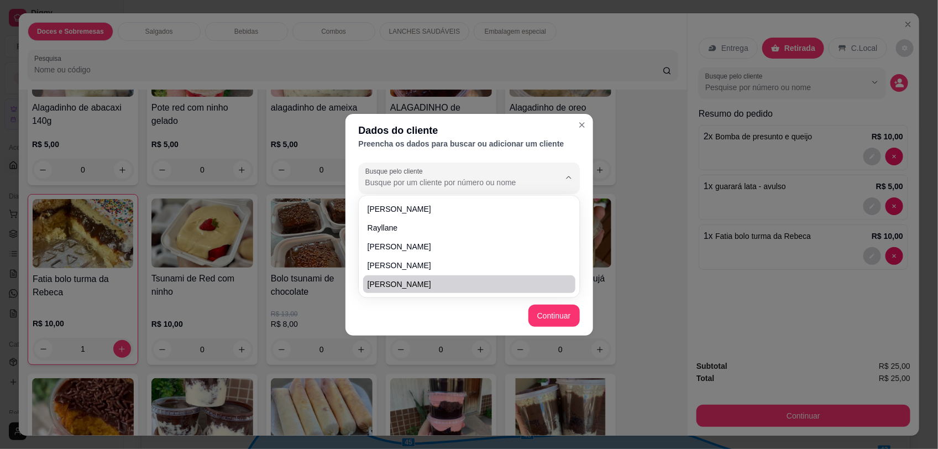
click at [422, 319] on footer "Continuar" at bounding box center [469, 316] width 248 height 40
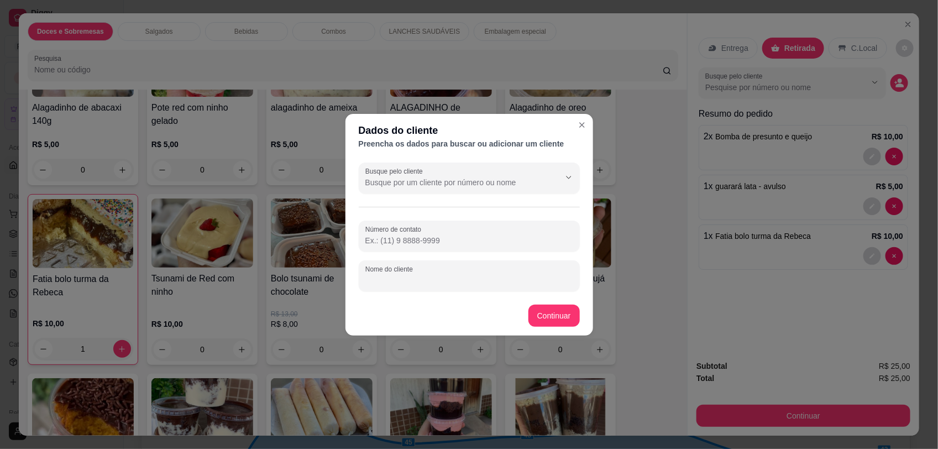
click at [426, 281] on input "Nome do cliente" at bounding box center [469, 280] width 208 height 11
type input "pedreiro da casa"
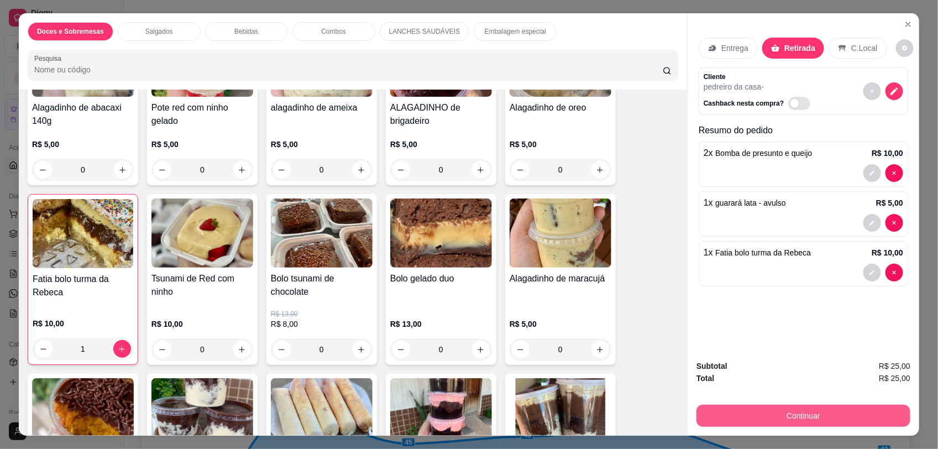
click at [777, 418] on button "Continuar" at bounding box center [803, 416] width 214 height 22
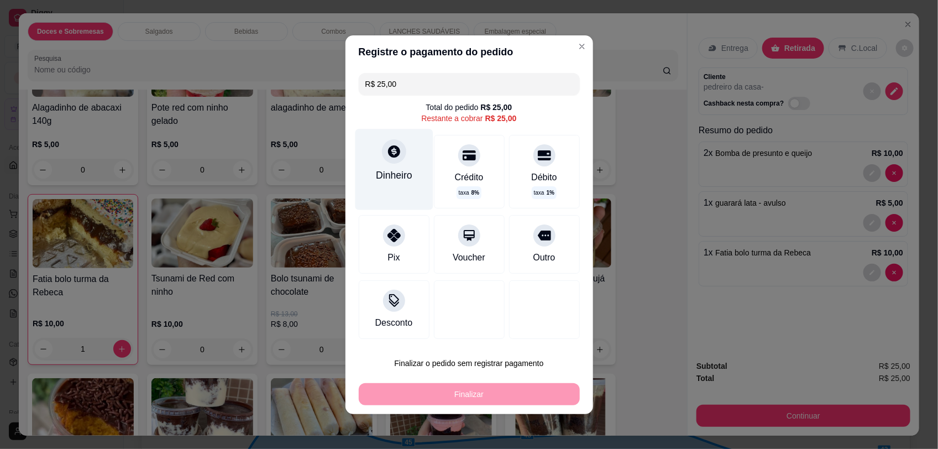
click at [393, 173] on div "Dinheiro" at bounding box center [394, 175] width 36 height 14
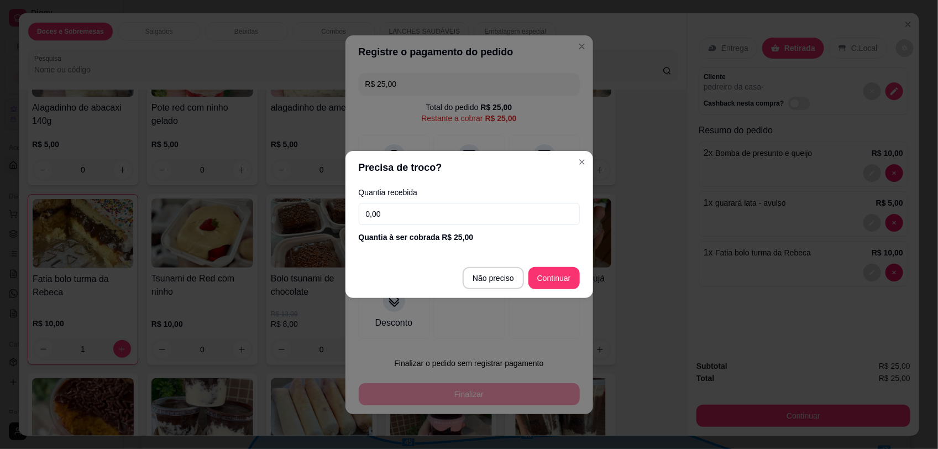
click at [549, 264] on footer "Não preciso Continuar" at bounding box center [469, 278] width 248 height 40
type input "R$ 0,00"
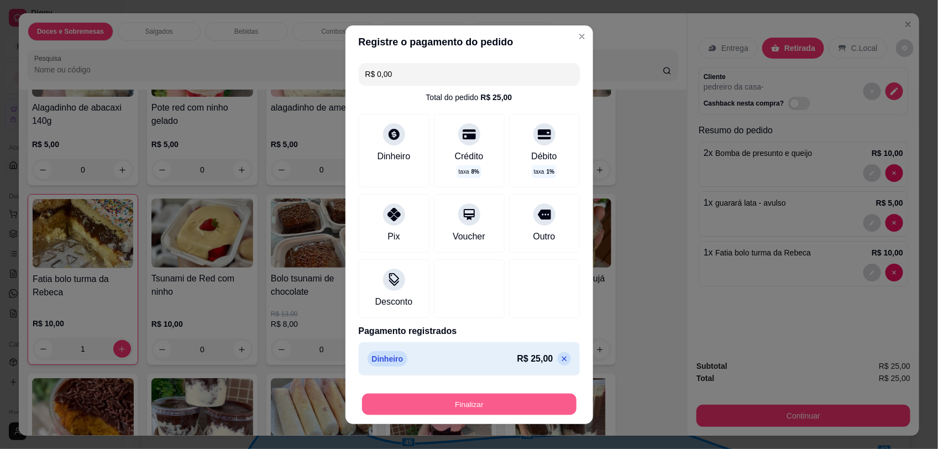
click at [528, 394] on button "Finalizar" at bounding box center [469, 404] width 214 height 22
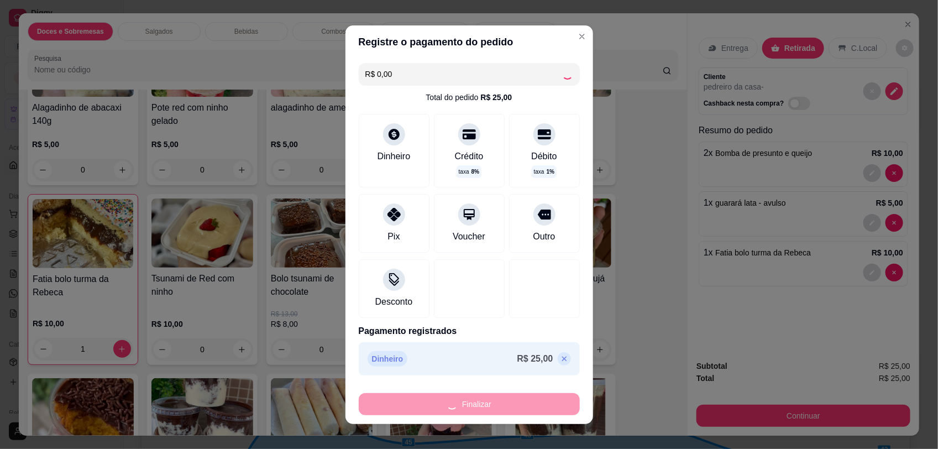
type input "0"
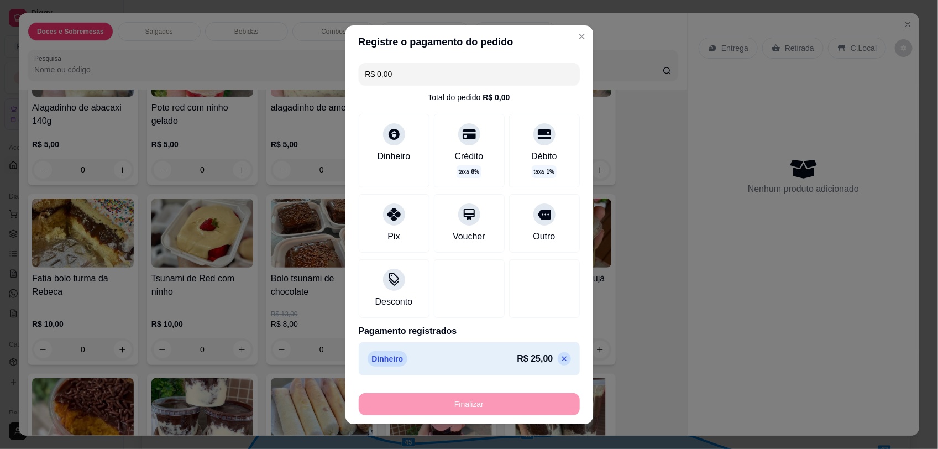
type input "-R$ 25,00"
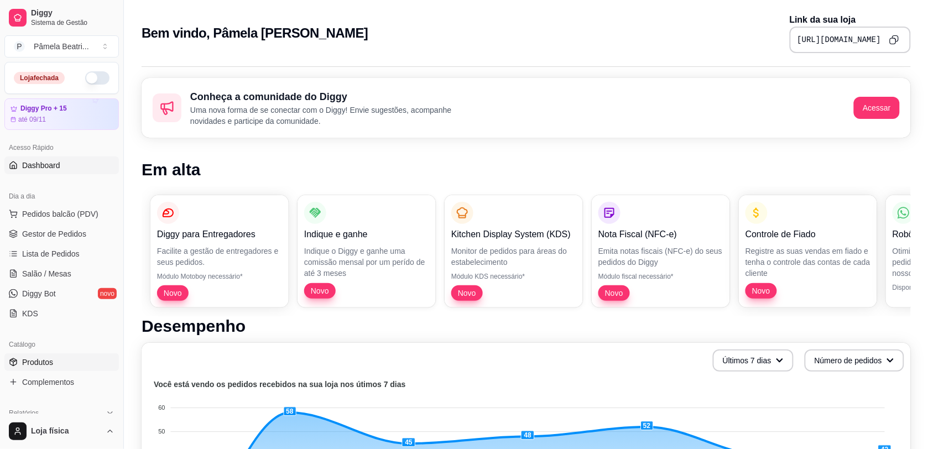
click at [48, 358] on span "Produtos" at bounding box center [37, 362] width 31 height 11
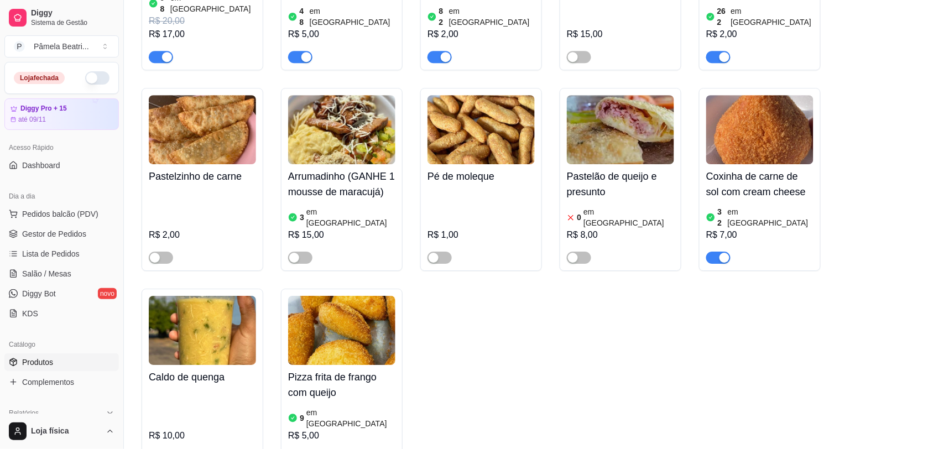
scroll to position [3731, 0]
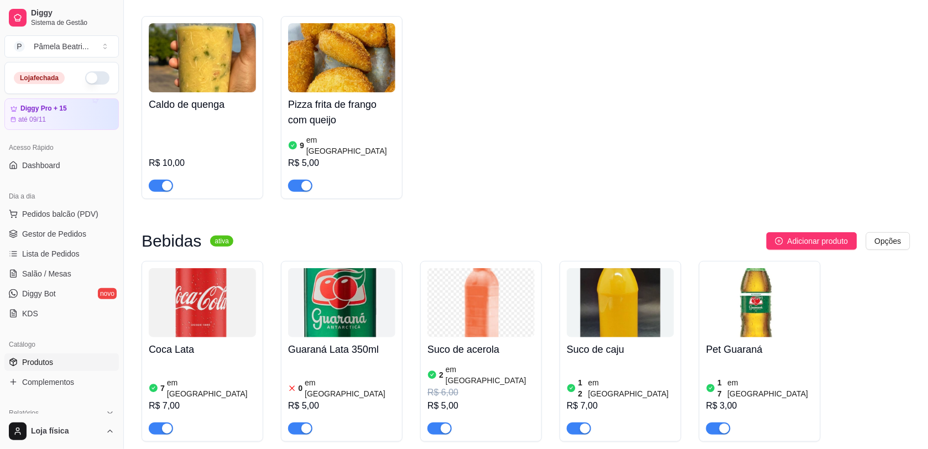
click at [314, 268] on img at bounding box center [341, 302] width 107 height 69
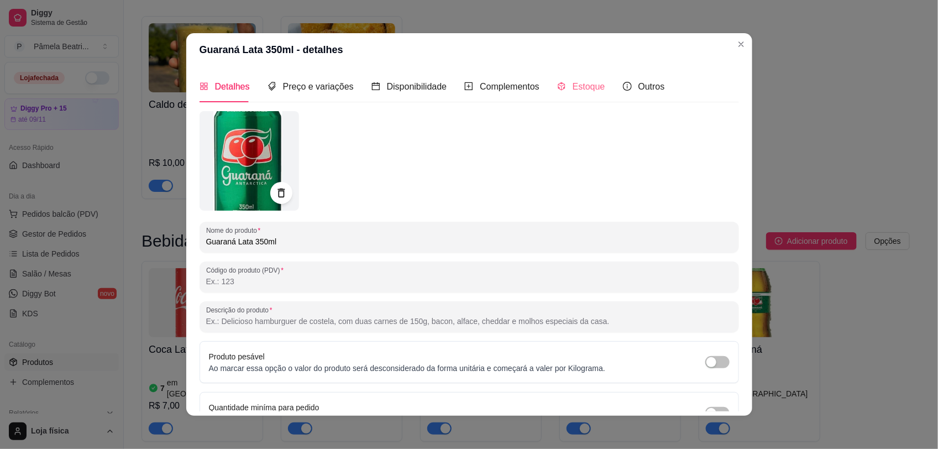
click at [570, 77] on div "Estoque" at bounding box center [581, 87] width 48 height 32
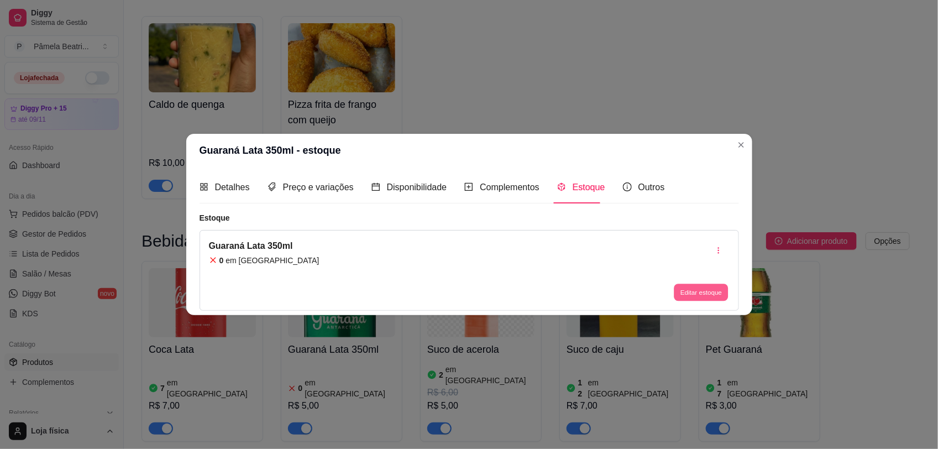
click at [698, 287] on button "Editar estoque" at bounding box center [701, 292] width 54 height 17
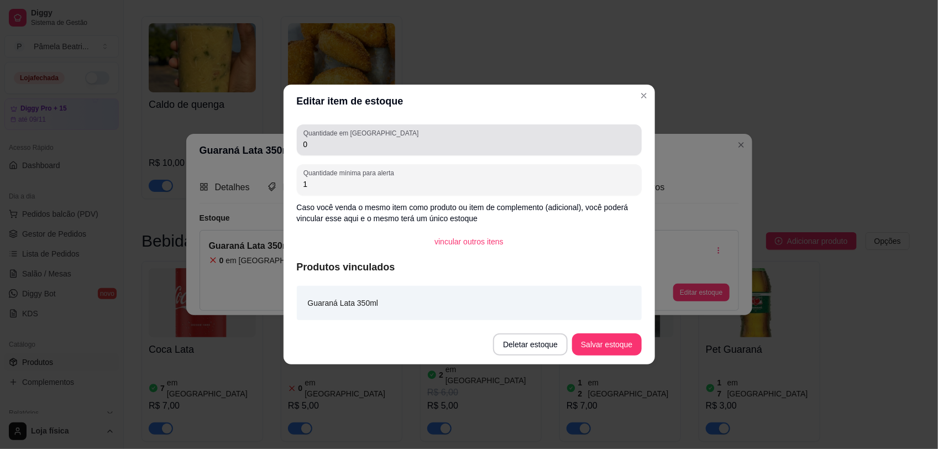
click at [451, 136] on div "0" at bounding box center [469, 140] width 332 height 22
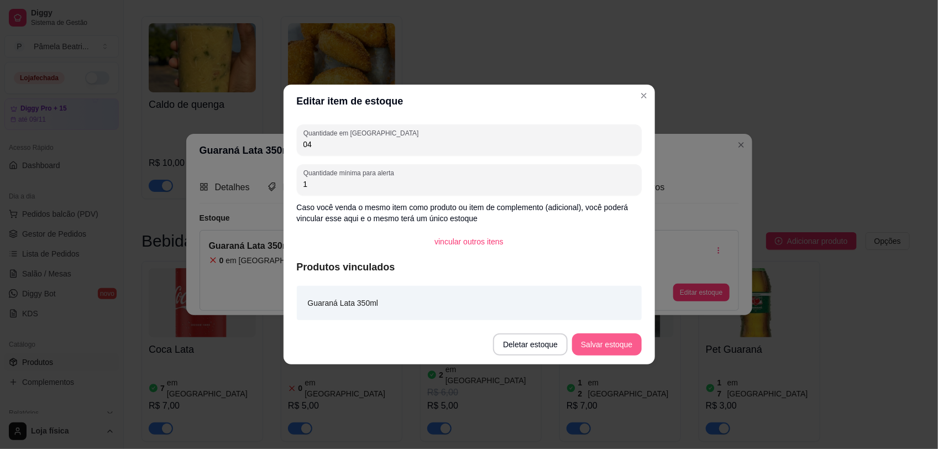
type input "04"
click at [584, 344] on button "Salvar estoque" at bounding box center [606, 344] width 69 height 22
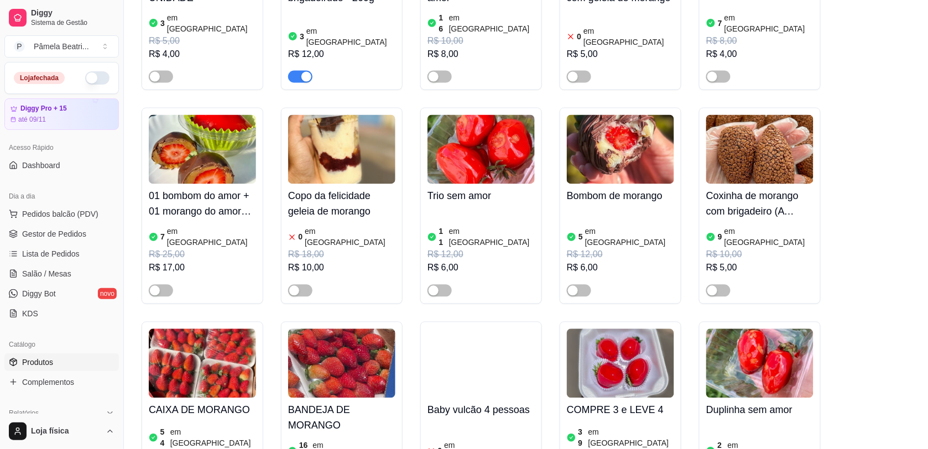
scroll to position [1313, 0]
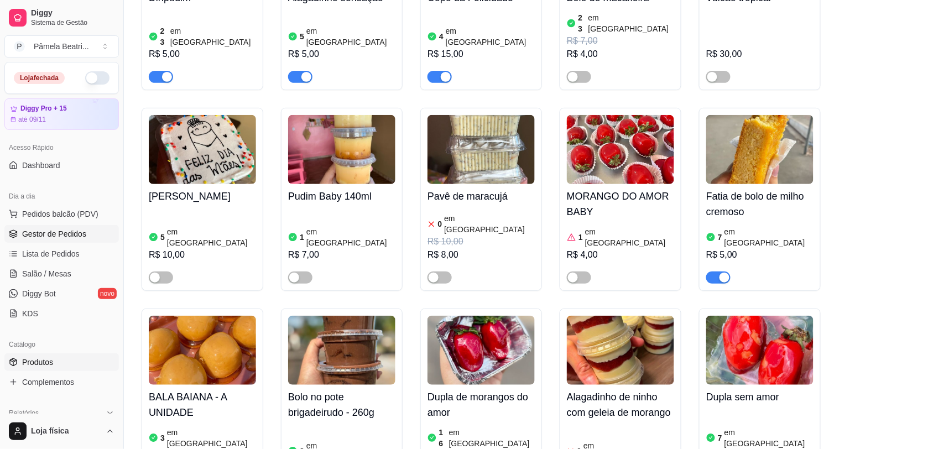
click at [31, 236] on span "Gestor de Pedidos" at bounding box center [54, 233] width 64 height 11
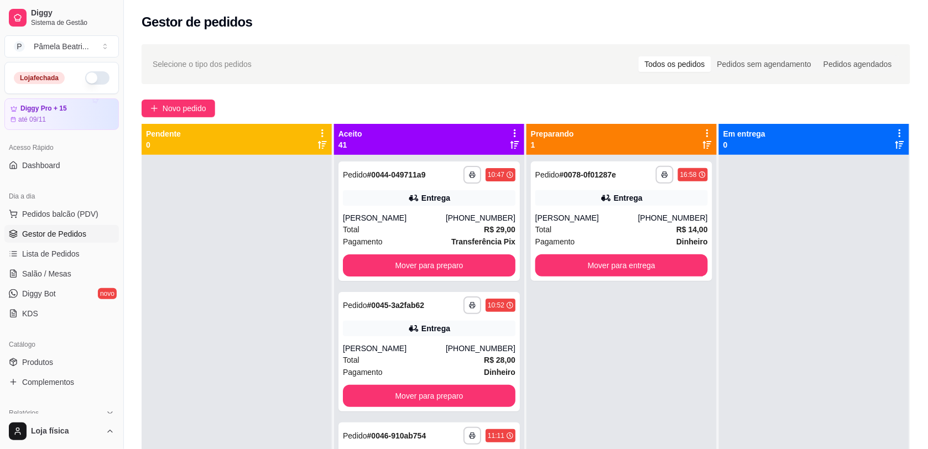
click at [510, 133] on icon at bounding box center [515, 133] width 10 height 10
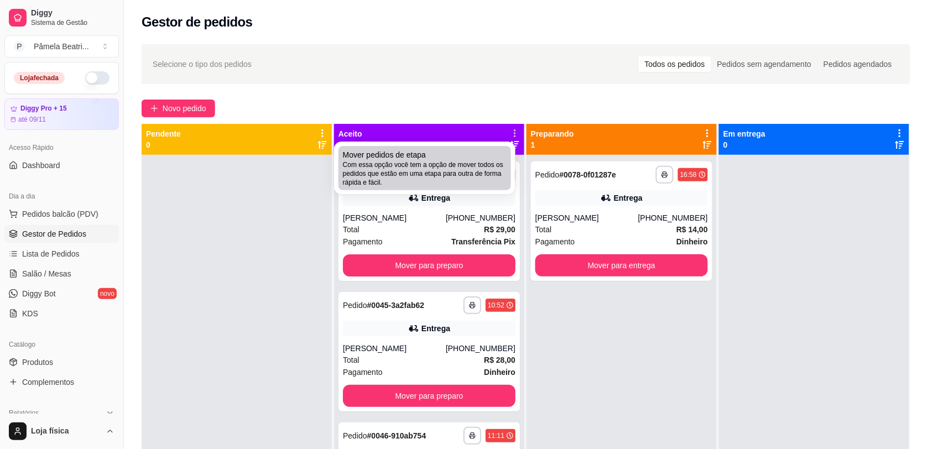
click at [452, 169] on span "Com essa opção você tem a opção de mover todos os pedidos que estão em uma etap…" at bounding box center [425, 173] width 164 height 27
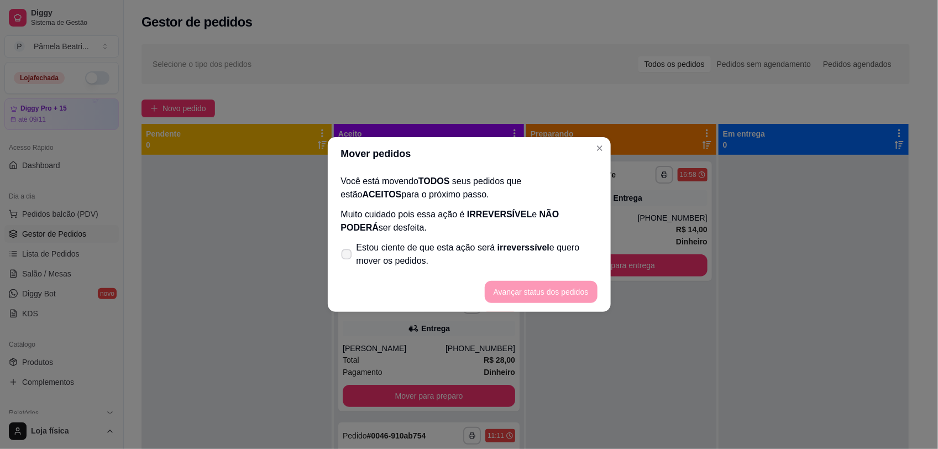
click at [344, 251] on icon at bounding box center [346, 254] width 8 height 6
click at [344, 256] on input "Estou ciente de que esta ação será irreverssível e quero mover os pedidos." at bounding box center [344, 259] width 7 height 7
checkbox input "true"
click at [526, 291] on button "Avançar status dos pedidos" at bounding box center [540, 292] width 109 height 22
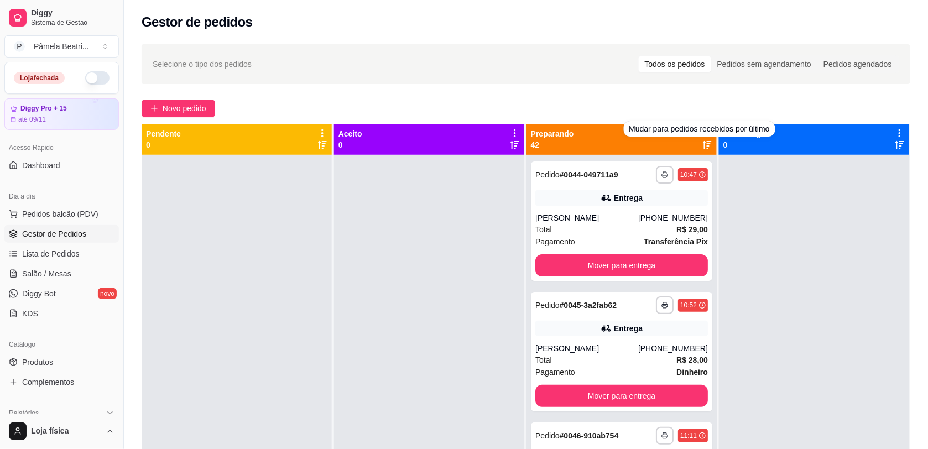
click at [699, 134] on div "Mudar para pedidos recebidos por último" at bounding box center [699, 128] width 151 height 15
click at [679, 135] on div "Mudar para pedidos recebidos por último" at bounding box center [699, 128] width 151 height 15
click at [700, 134] on div "Mudar para pedidos recebidos por último" at bounding box center [699, 128] width 151 height 15
click at [702, 132] on icon at bounding box center [707, 133] width 10 height 10
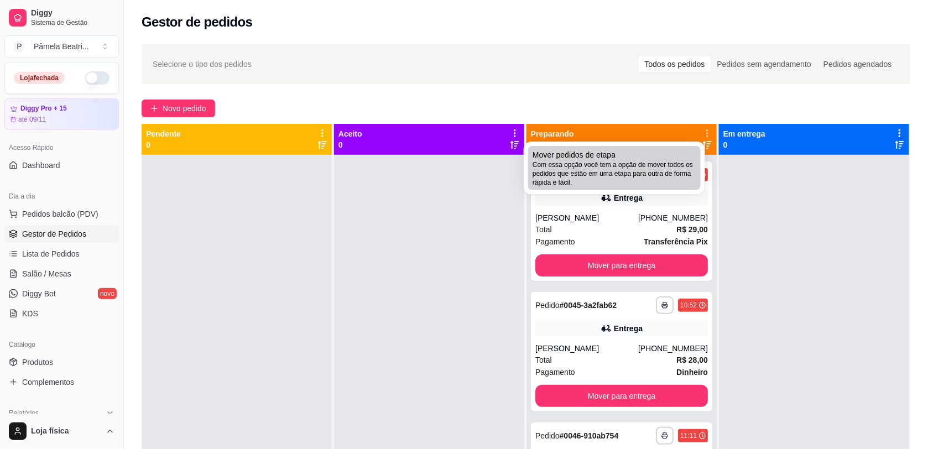
click at [679, 167] on span "Com essa opção você tem a opção de mover todos os pedidos que estão em uma etap…" at bounding box center [614, 173] width 164 height 27
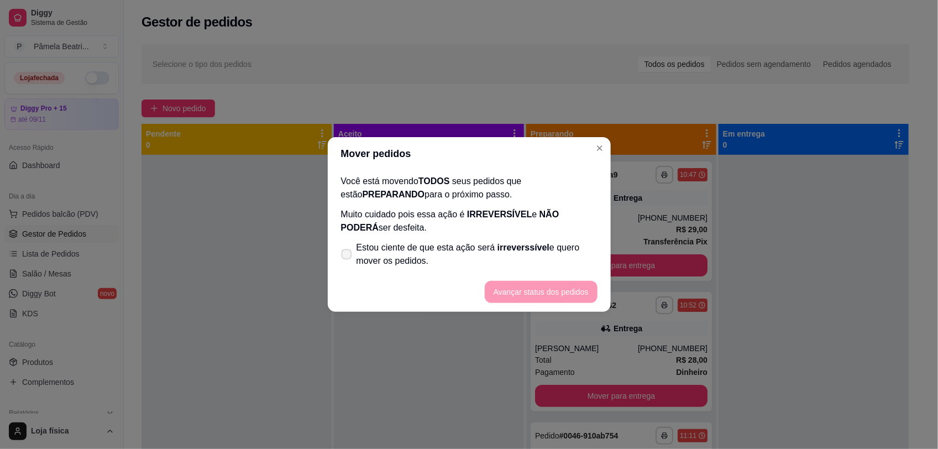
click at [344, 254] on icon at bounding box center [346, 254] width 8 height 6
click at [344, 256] on input "Estou ciente de que esta ação será irreverssível e quero mover os pedidos." at bounding box center [344, 259] width 7 height 7
checkbox input "true"
click at [525, 298] on button "Avançar status dos pedidos" at bounding box center [541, 292] width 113 height 22
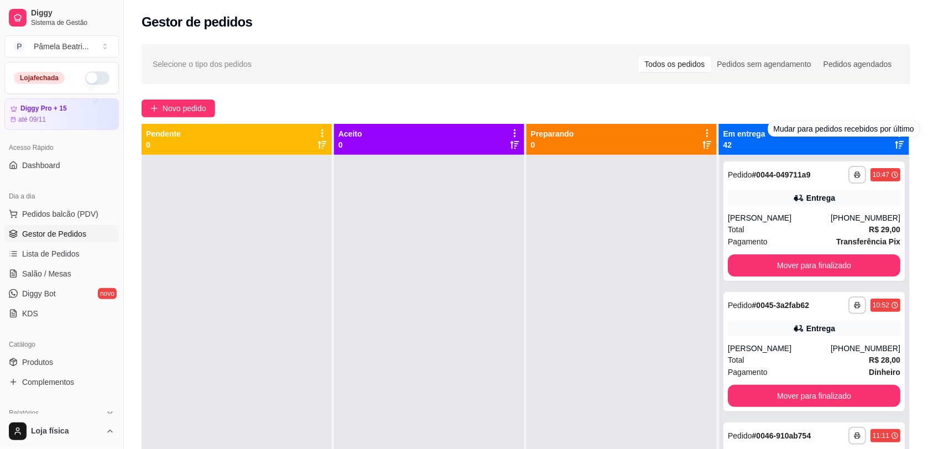
click at [890, 134] on div "Mudar para pedidos recebidos por último" at bounding box center [843, 128] width 151 height 15
click at [895, 141] on icon at bounding box center [899, 144] width 9 height 9
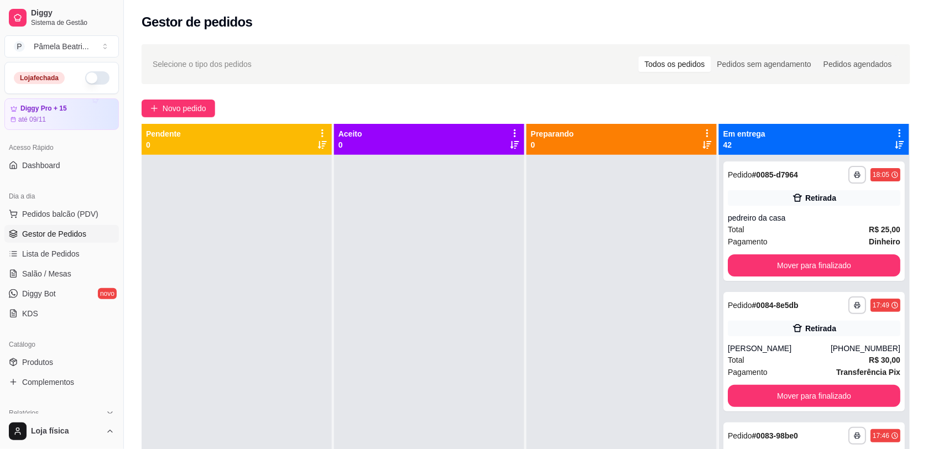
click at [894, 137] on icon at bounding box center [899, 133] width 10 height 10
click at [894, 132] on icon at bounding box center [898, 132] width 9 height 9
click at [894, 133] on icon at bounding box center [899, 133] width 10 height 10
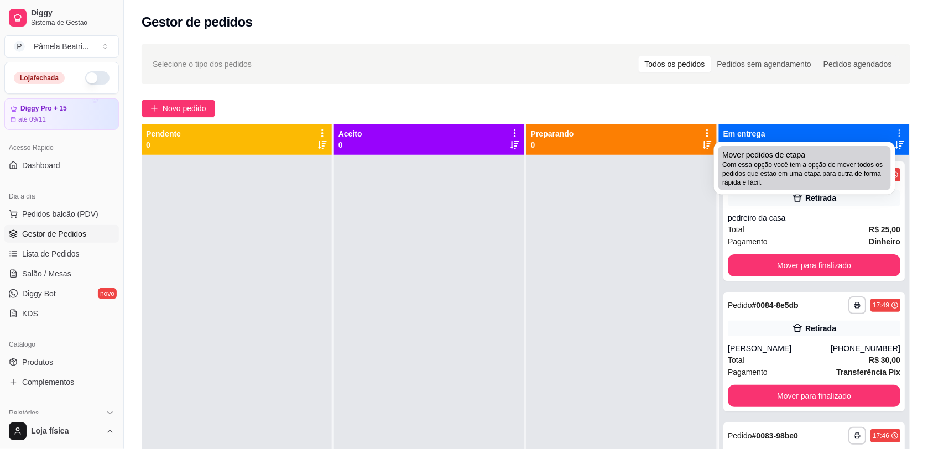
click at [868, 153] on div "Mover pedidos de etapa Com essa opção você tem a opção de mover todos os pedido…" at bounding box center [804, 168] width 164 height 38
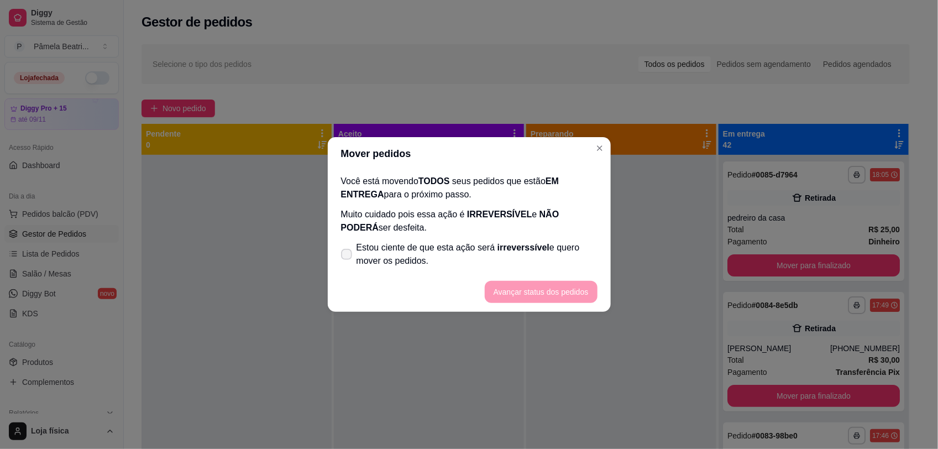
click at [347, 243] on label "Estou ciente de que esta ação será irreverssível e quero mover os pedidos." at bounding box center [469, 254] width 265 height 35
click at [347, 256] on input "Estou ciente de que esta ação será irreverssível e quero mover os pedidos." at bounding box center [344, 259] width 7 height 7
checkbox input "true"
click at [520, 288] on button "Avançar status dos pedidos" at bounding box center [540, 292] width 109 height 22
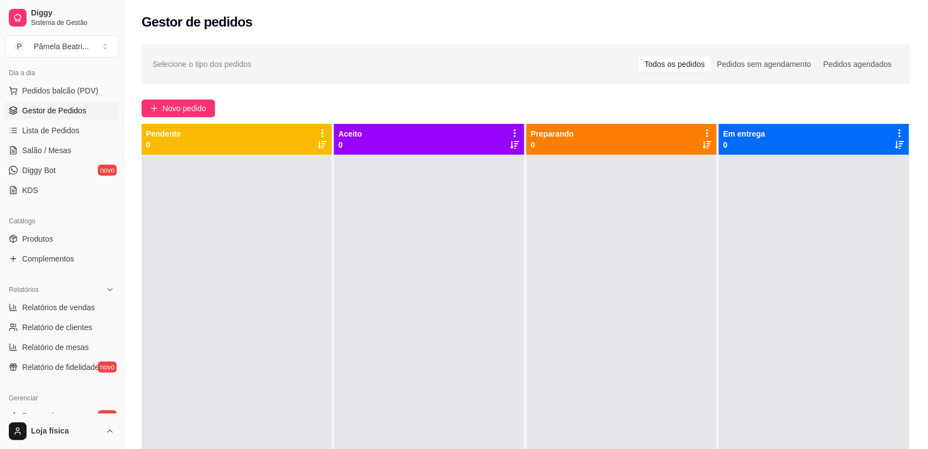
scroll to position [276, 0]
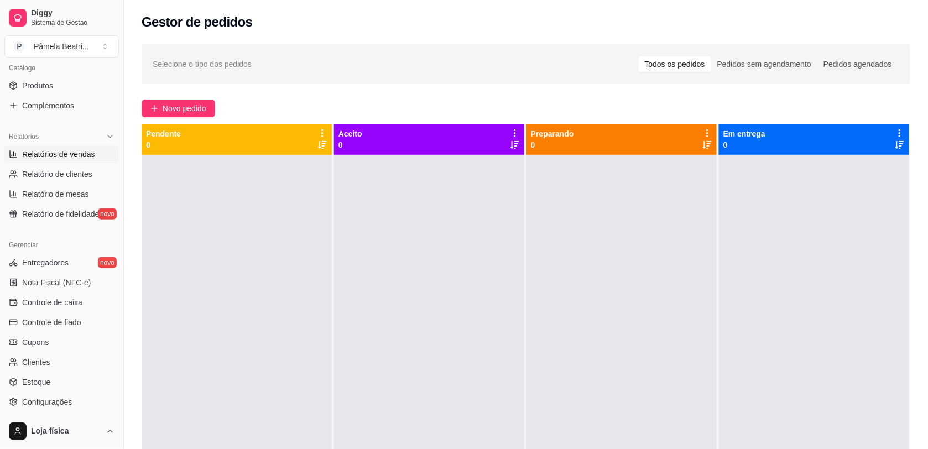
click at [50, 154] on span "Relatórios de vendas" at bounding box center [58, 154] width 73 height 11
select select "ALL"
select select "0"
